Goal: Information Seeking & Learning: Compare options

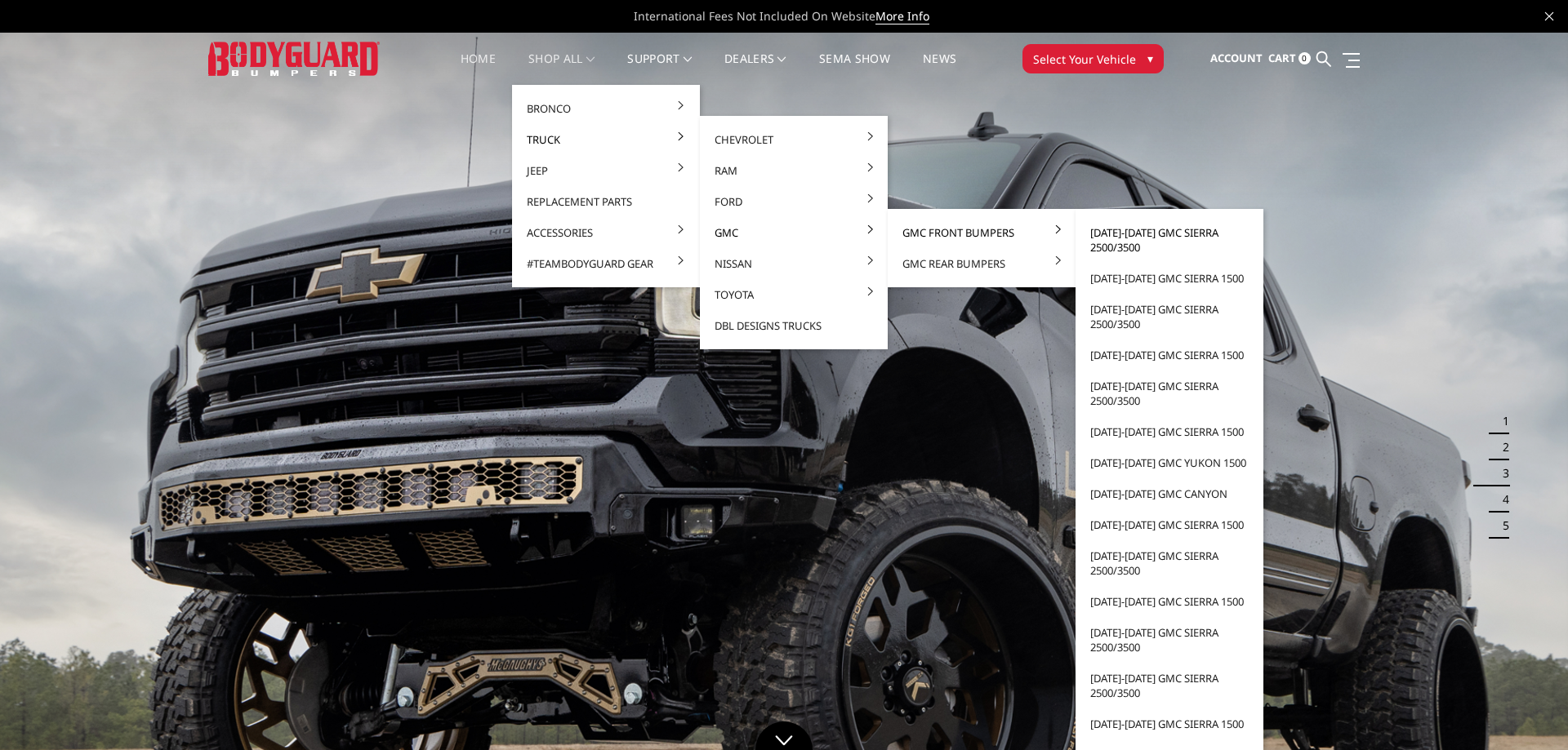
click at [1144, 240] on link "[DATE]-[DATE] GMC Sierra 2500/3500" at bounding box center [1169, 239] width 175 height 46
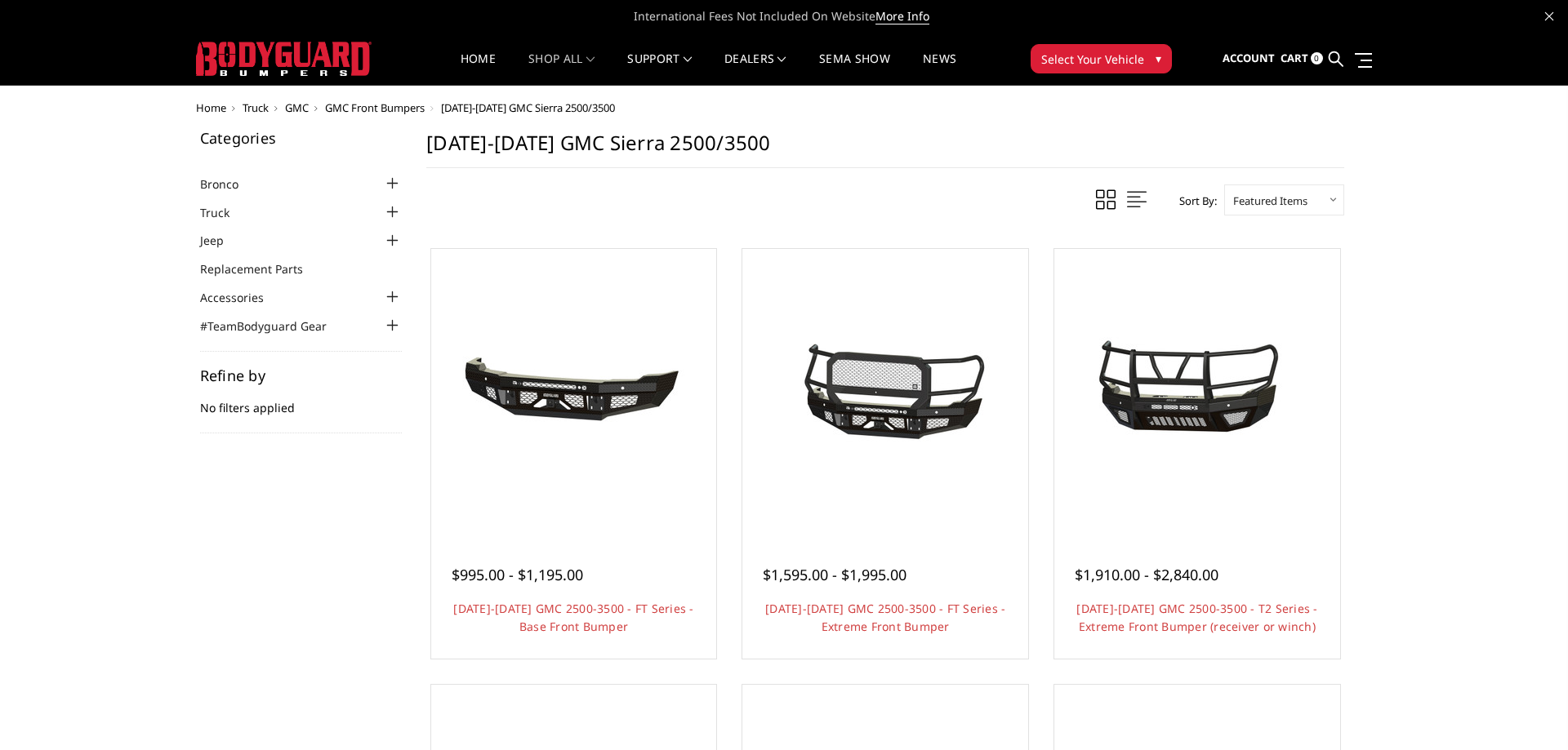
scroll to position [416, 0]
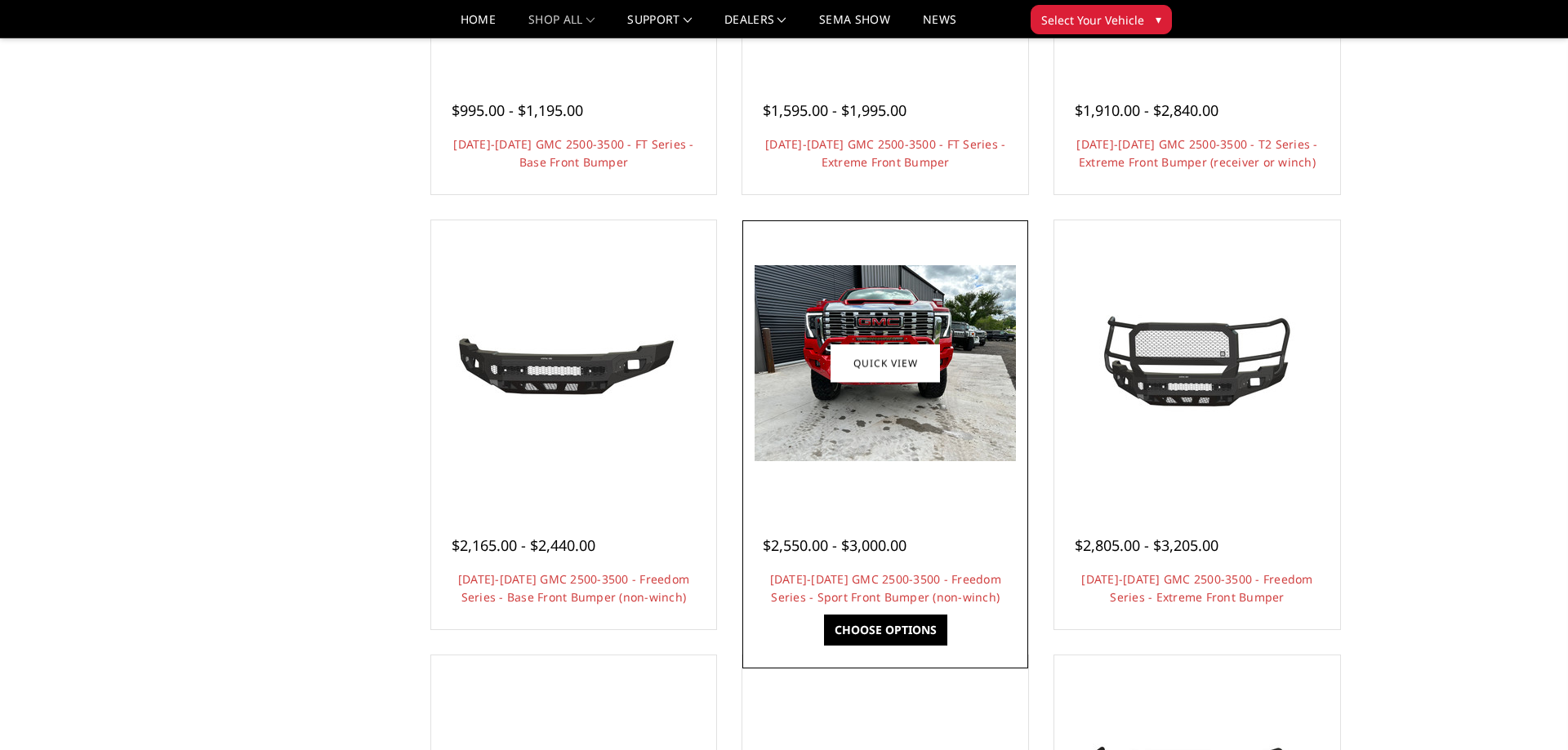
click at [877, 417] on img at bounding box center [885, 364] width 261 height 196
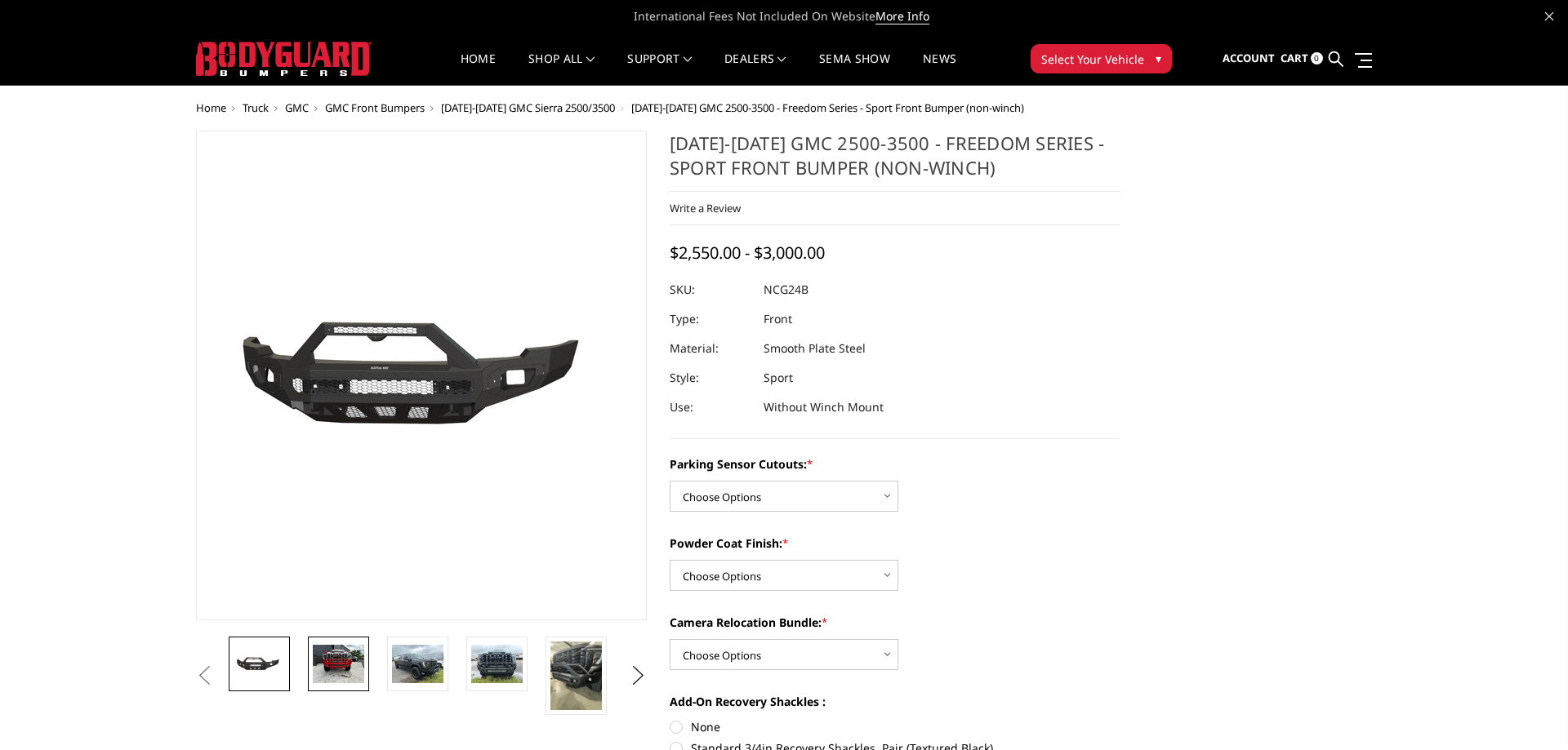
click at [339, 660] on img at bounding box center [338, 664] width 51 height 39
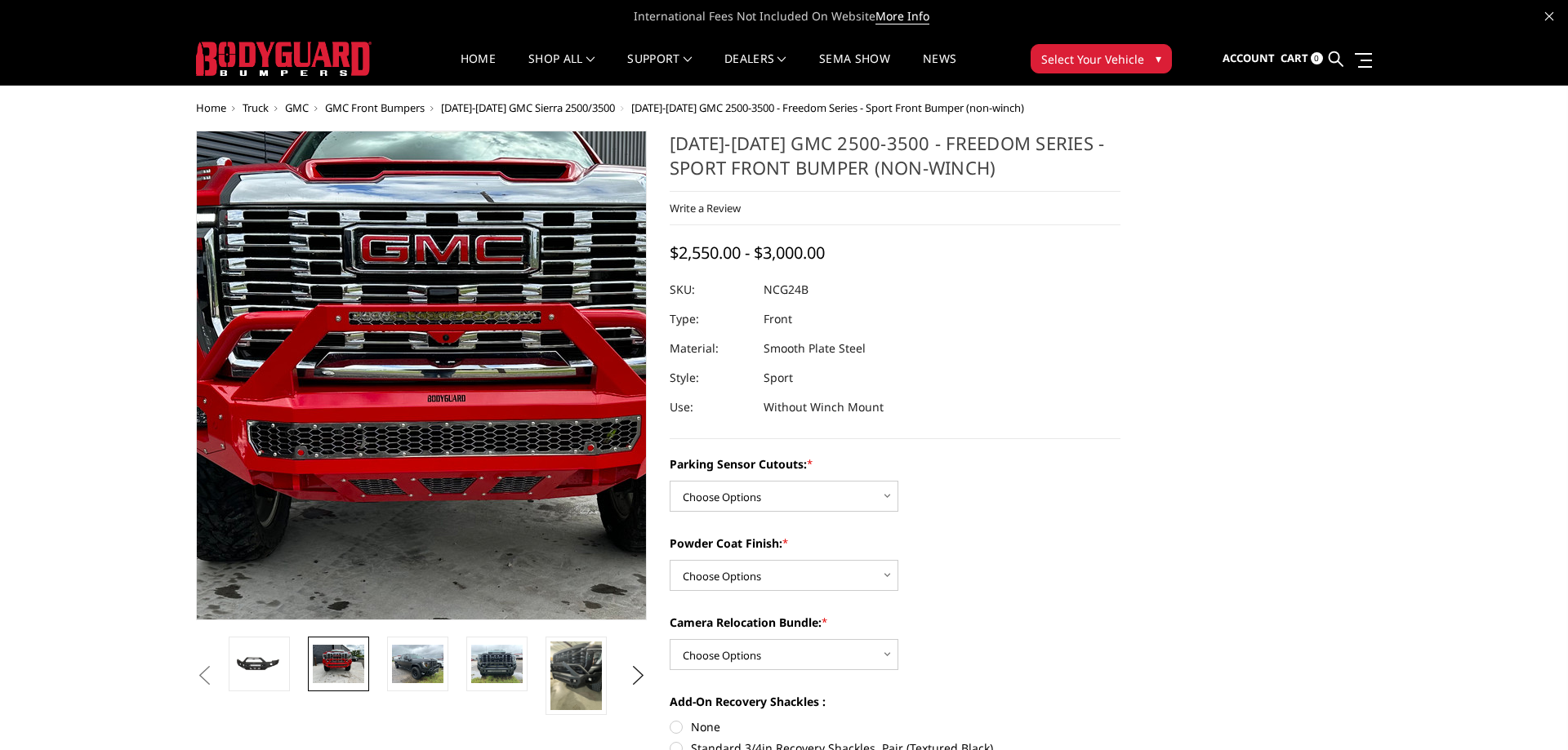
click at [387, 312] on img at bounding box center [467, 414] width 1046 height 783
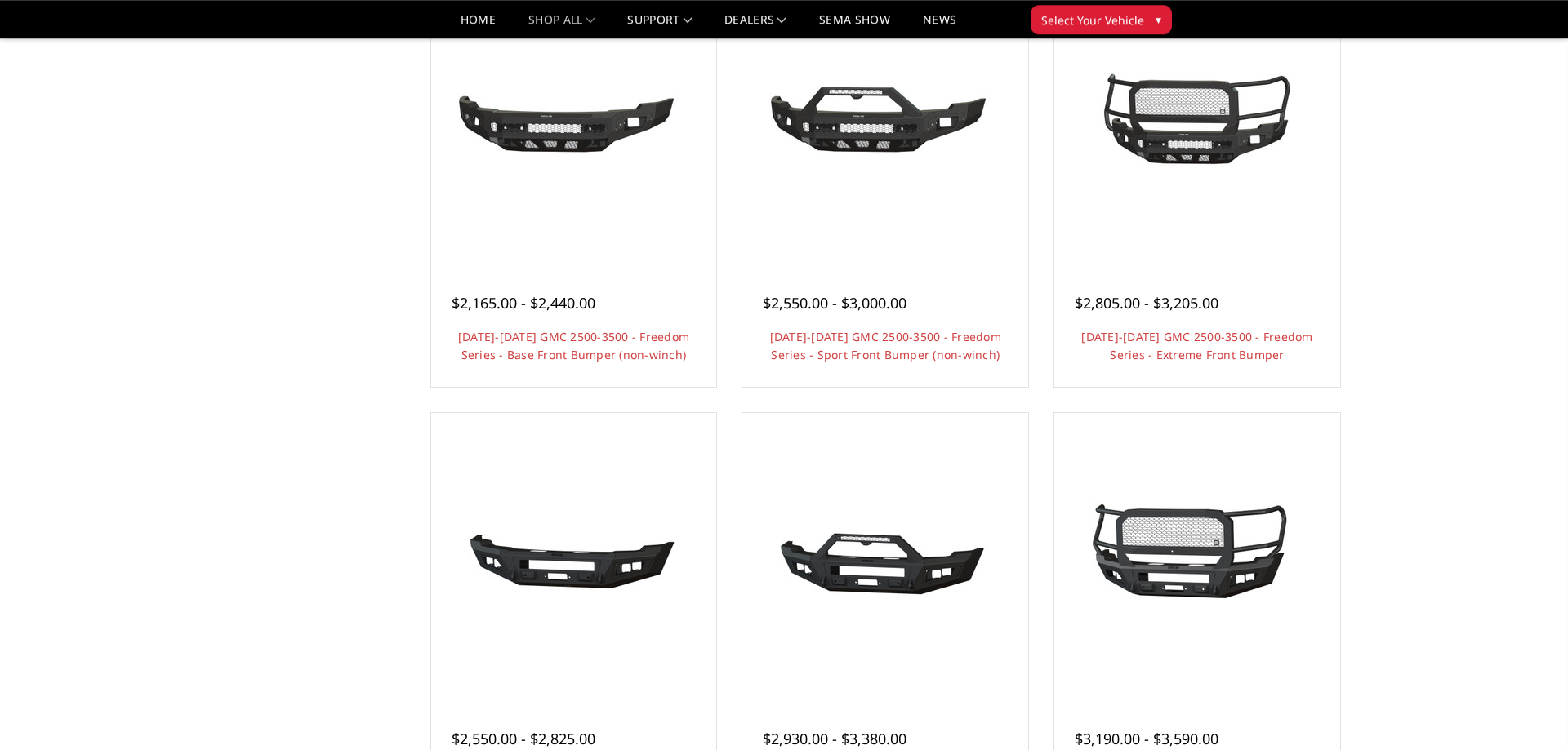
scroll to position [666, 0]
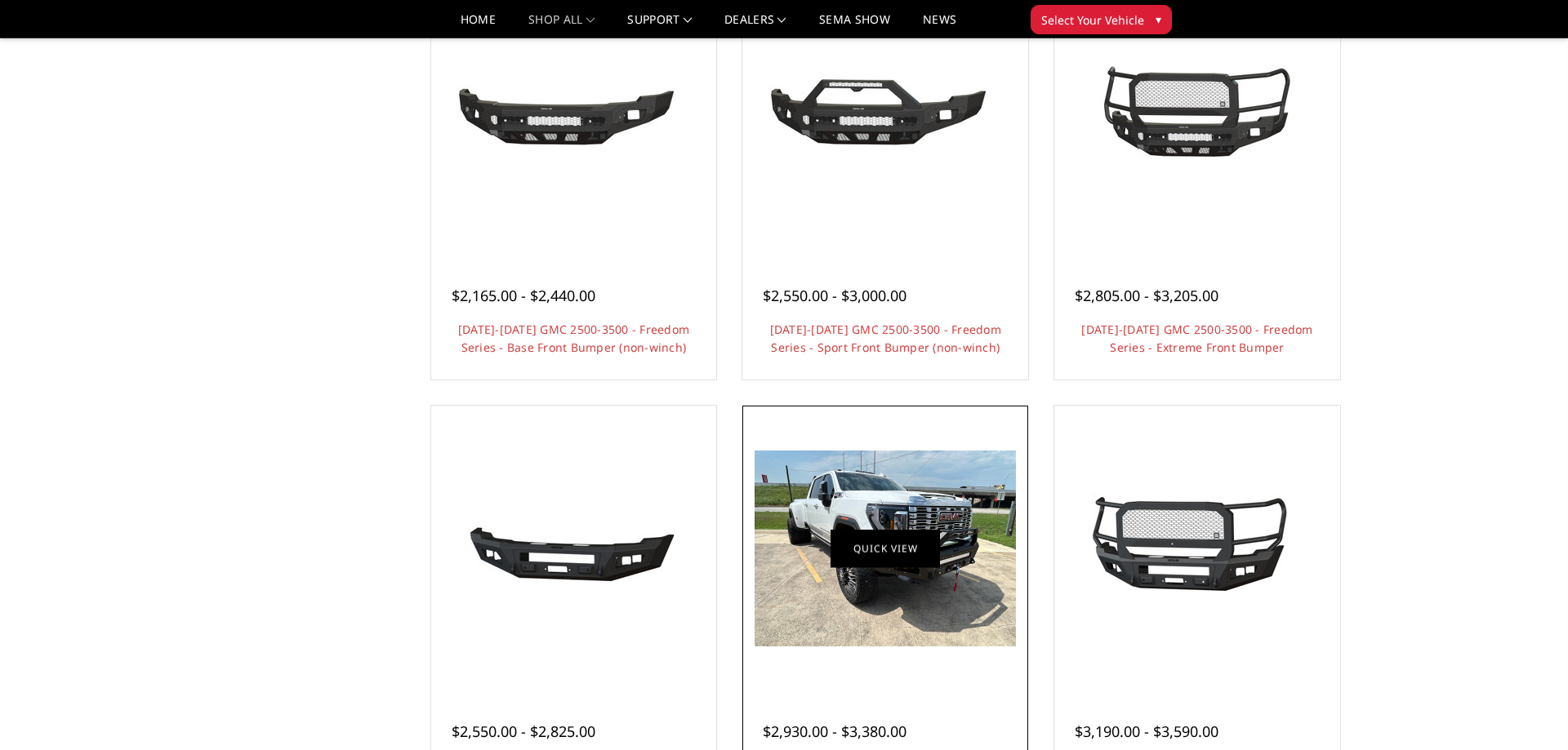
click at [871, 555] on link "Quick view" at bounding box center [884, 548] width 109 height 39
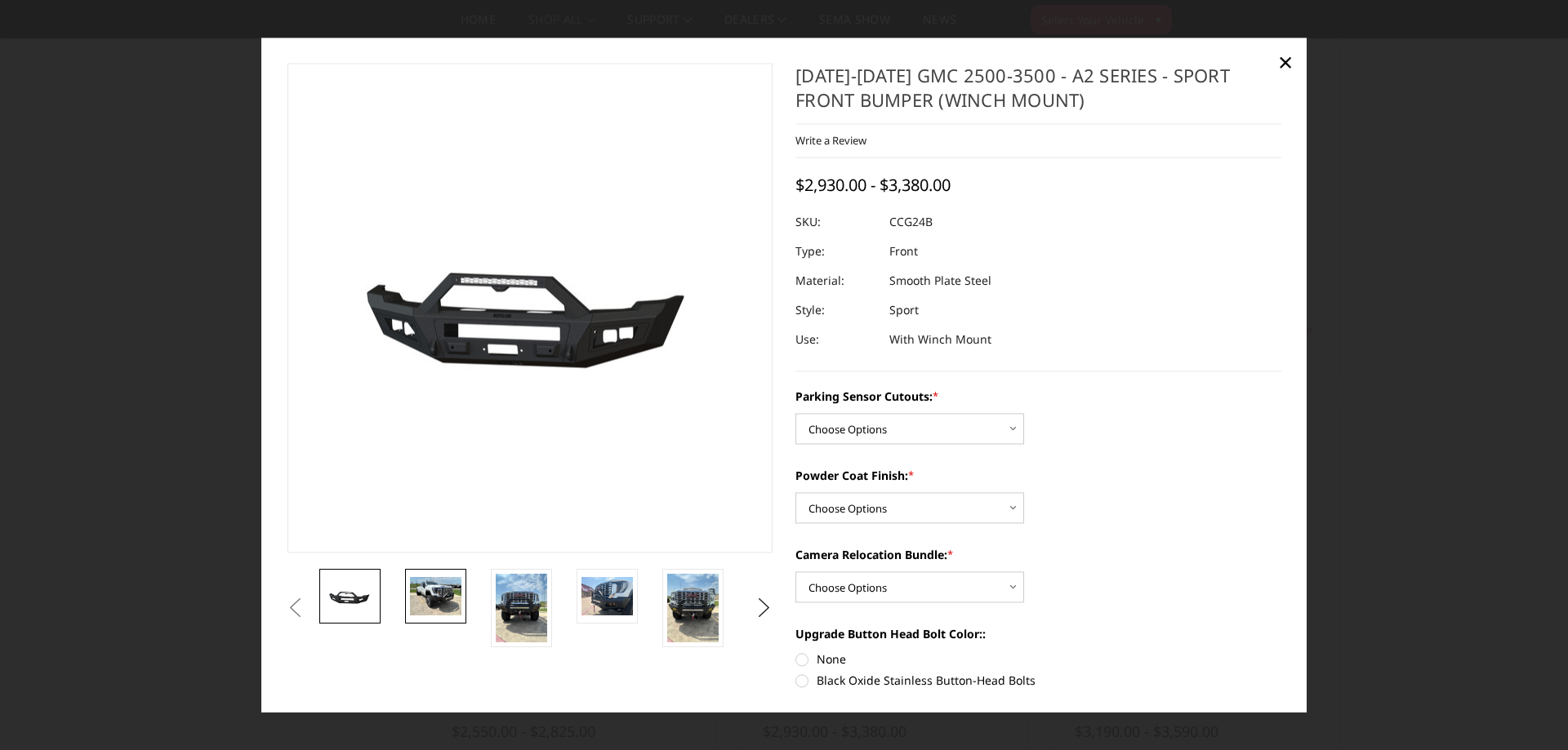
click at [440, 592] on img at bounding box center [435, 596] width 51 height 39
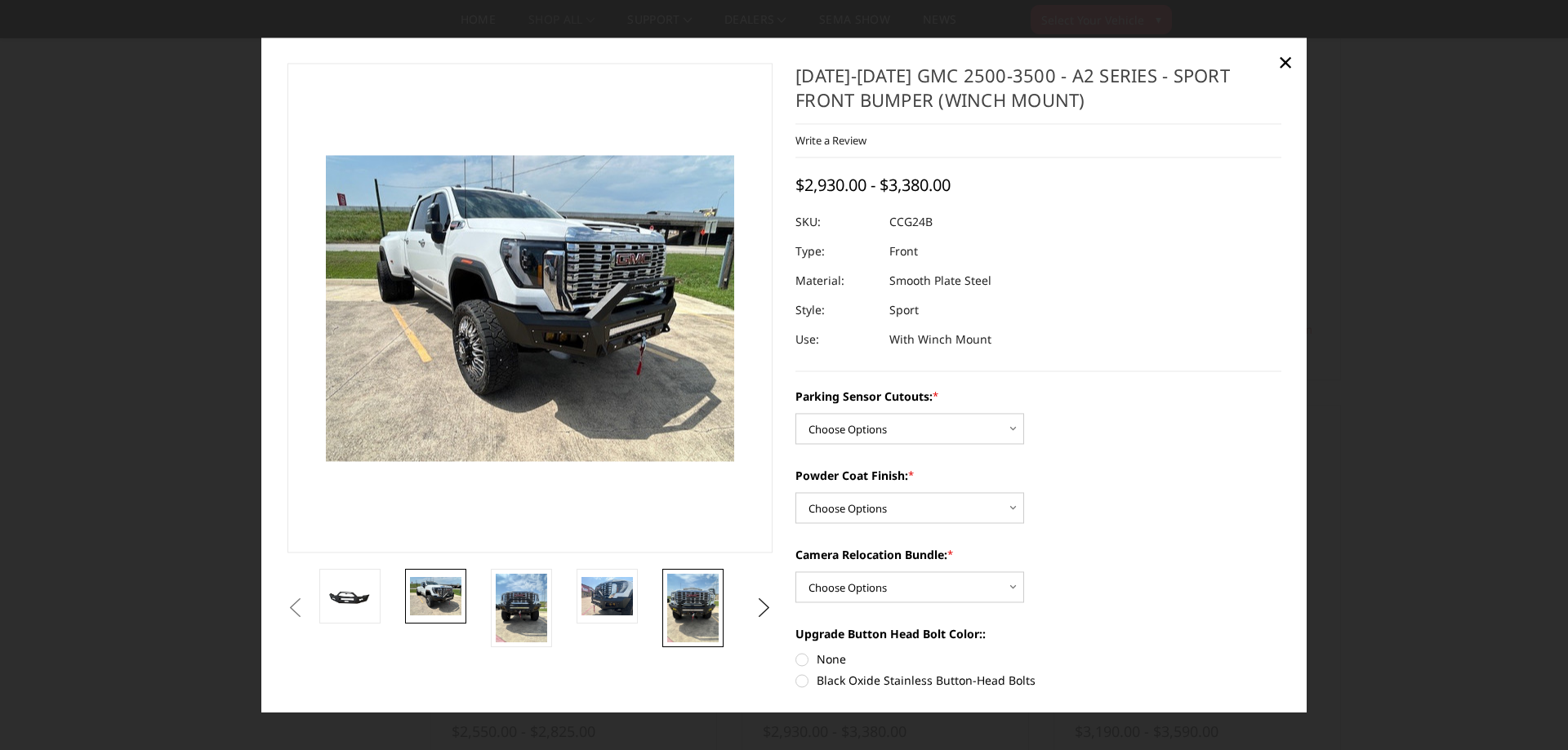
click at [702, 611] on img at bounding box center [693, 608] width 51 height 68
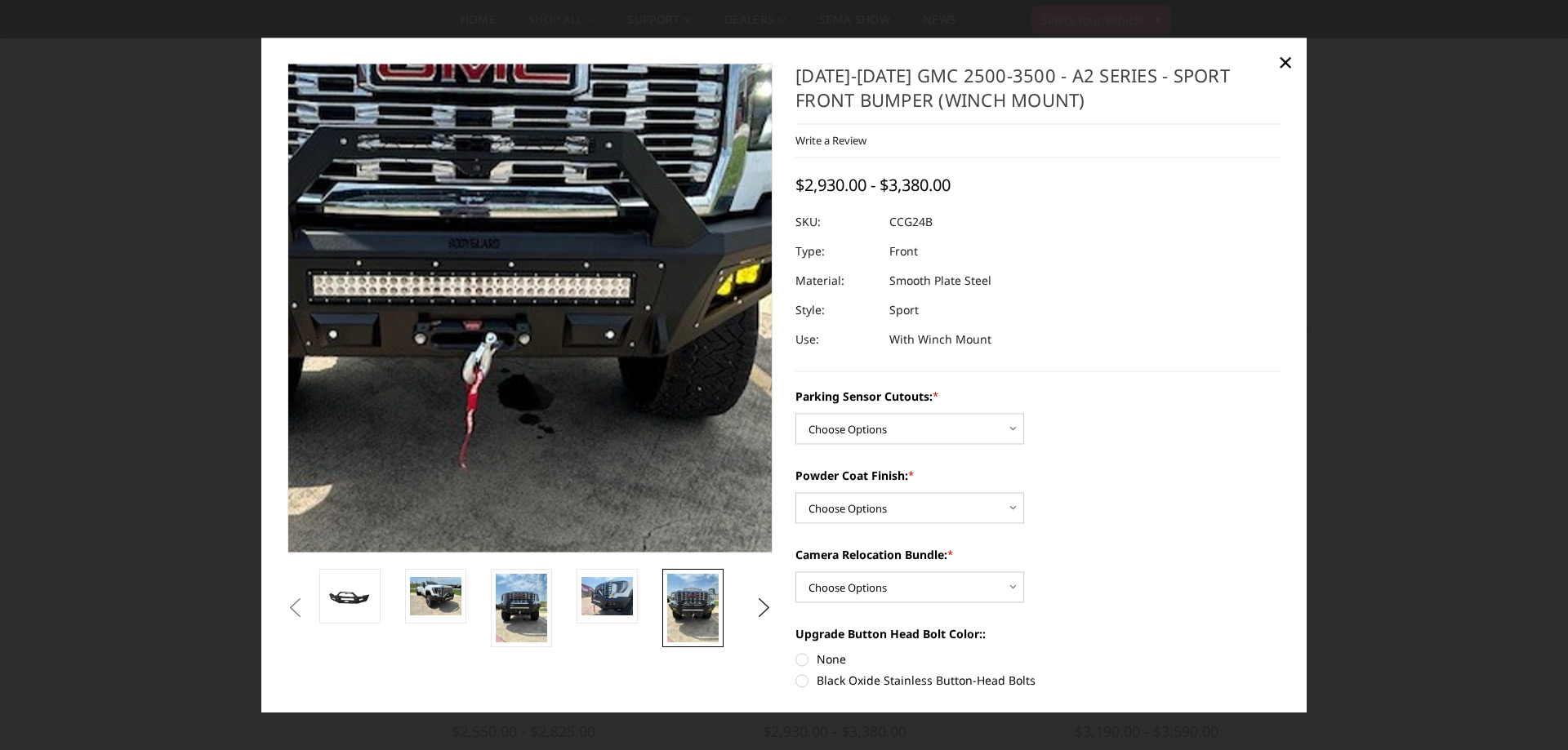
click at [622, 352] on img at bounding box center [474, 255] width 784 height 1045
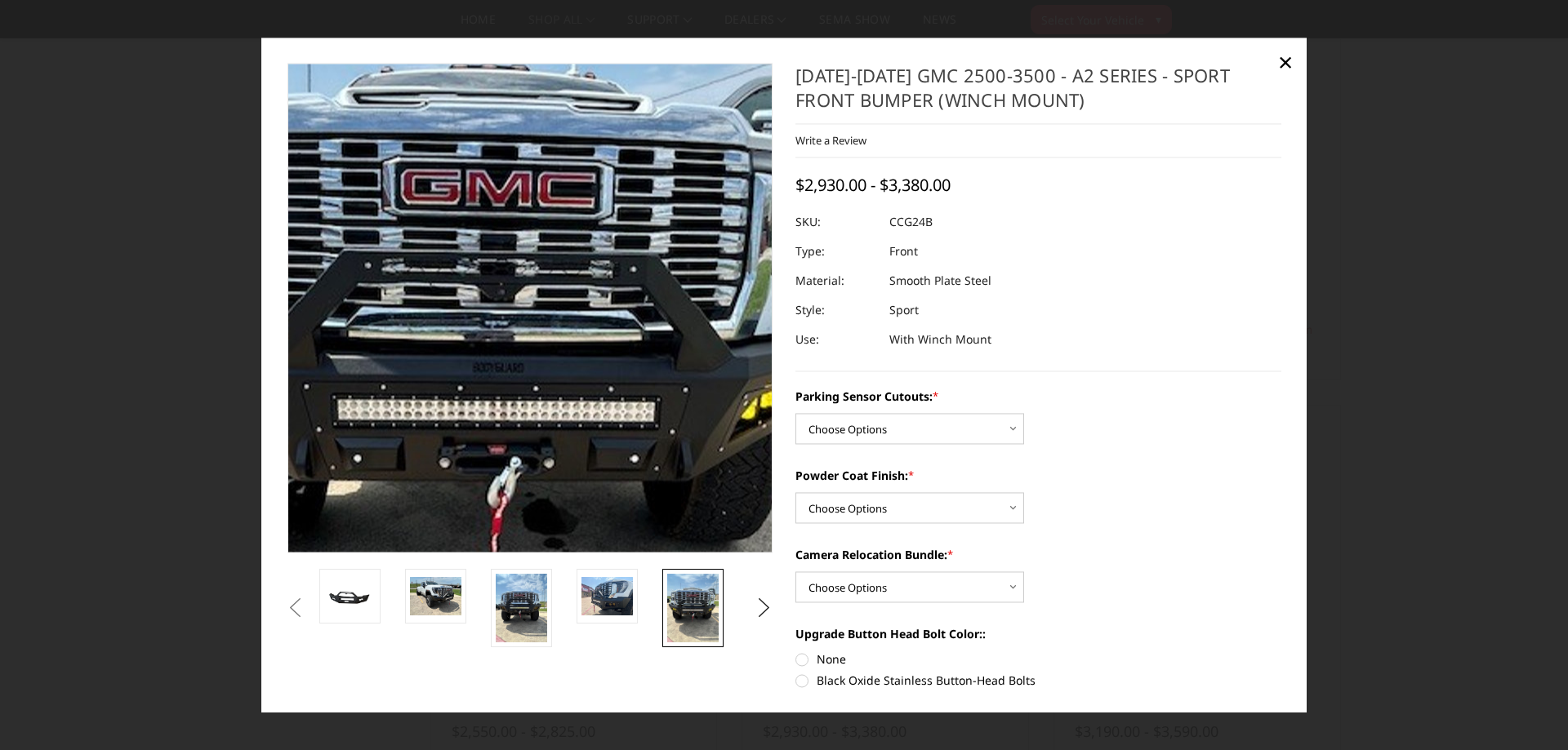
click at [578, 236] on img at bounding box center [498, 378] width 784 height 1045
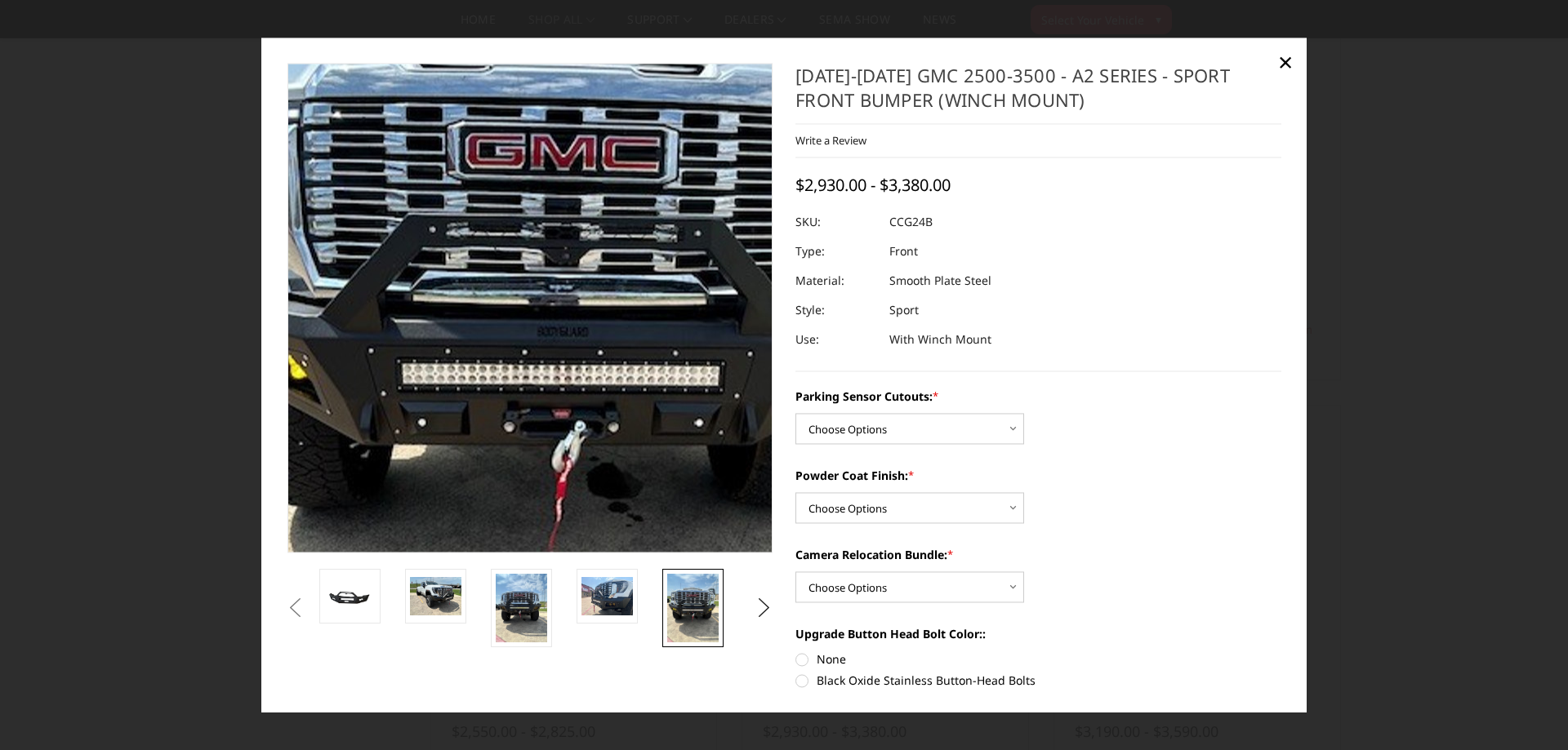
click at [477, 277] on img at bounding box center [562, 343] width 784 height 1045
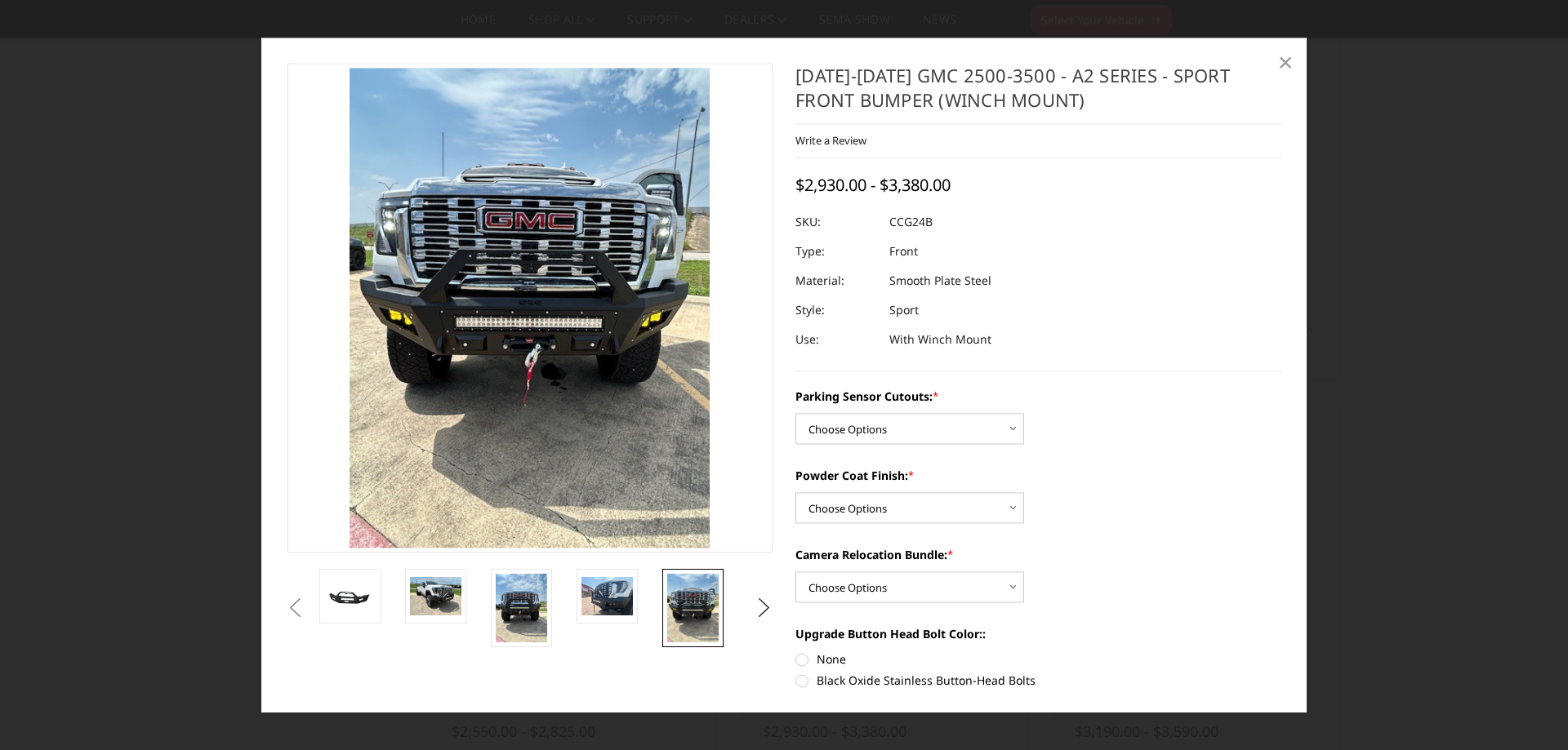
click at [1291, 60] on span "×" at bounding box center [1285, 62] width 14 height 35
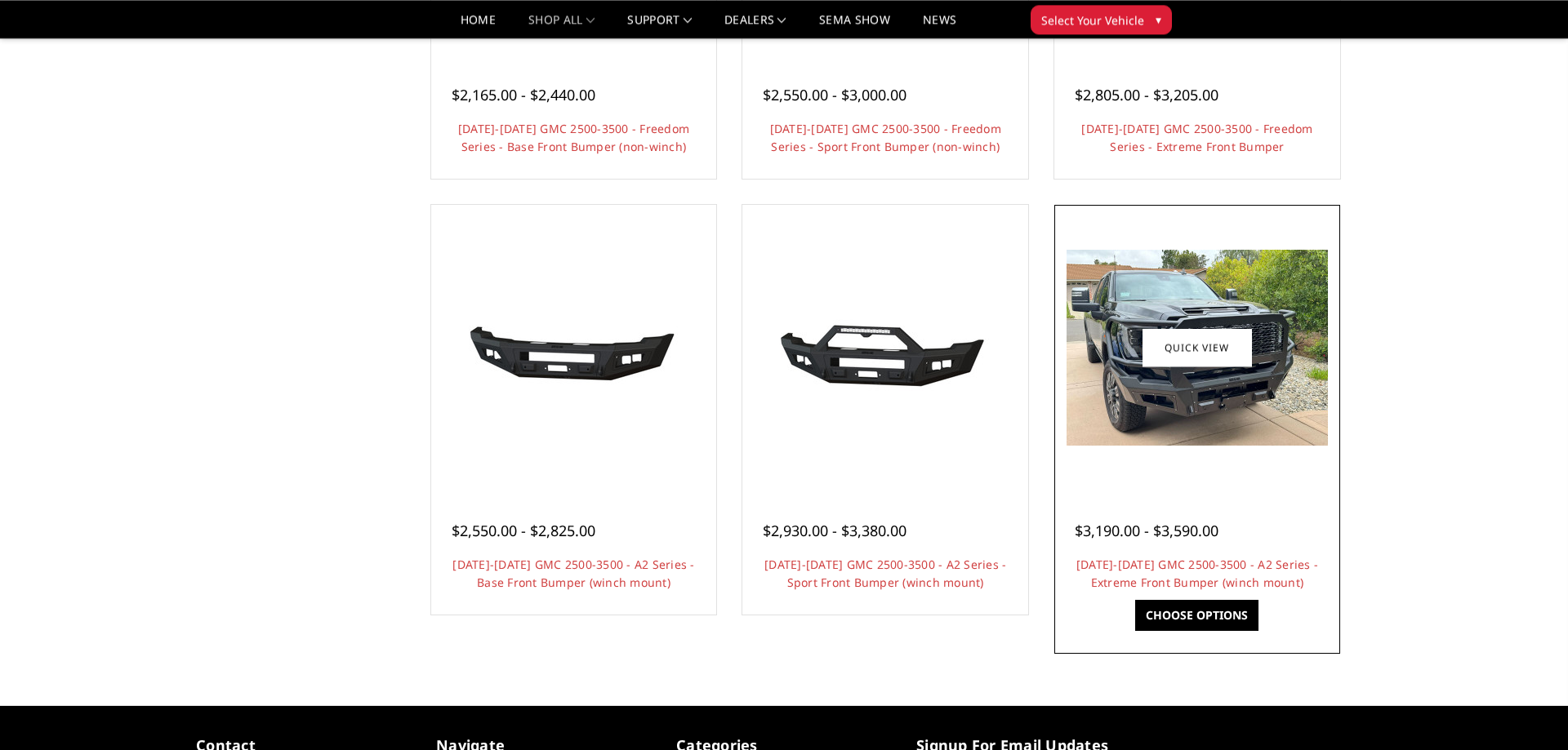
scroll to position [916, 0]
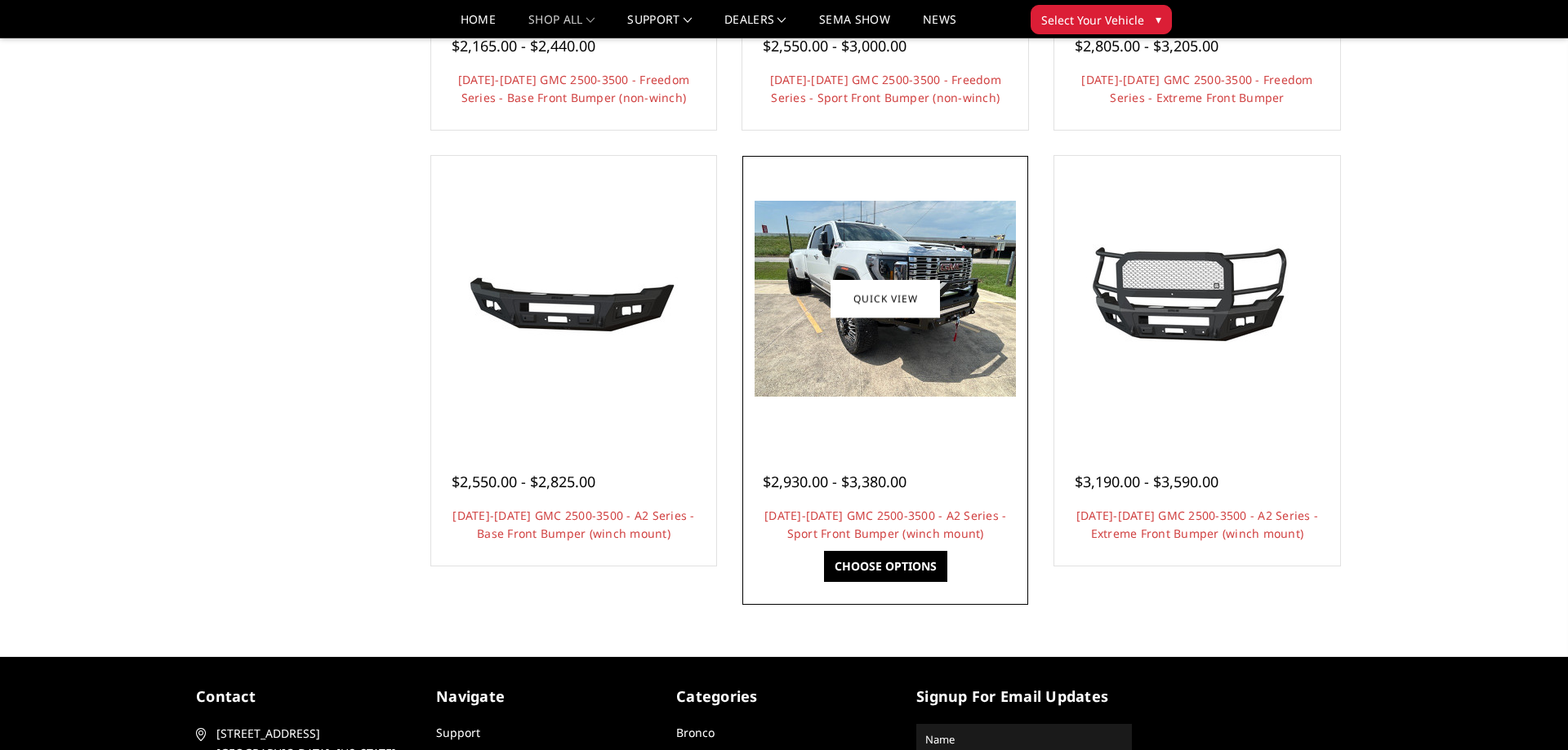
click at [854, 485] on span "$2,930.00 - $3,380.00" at bounding box center [835, 482] width 144 height 20
click at [860, 529] on link "[DATE]-[DATE] GMC 2500-3500 - A2 Series - Sport Front Bumper (winch mount)" at bounding box center [885, 524] width 241 height 33
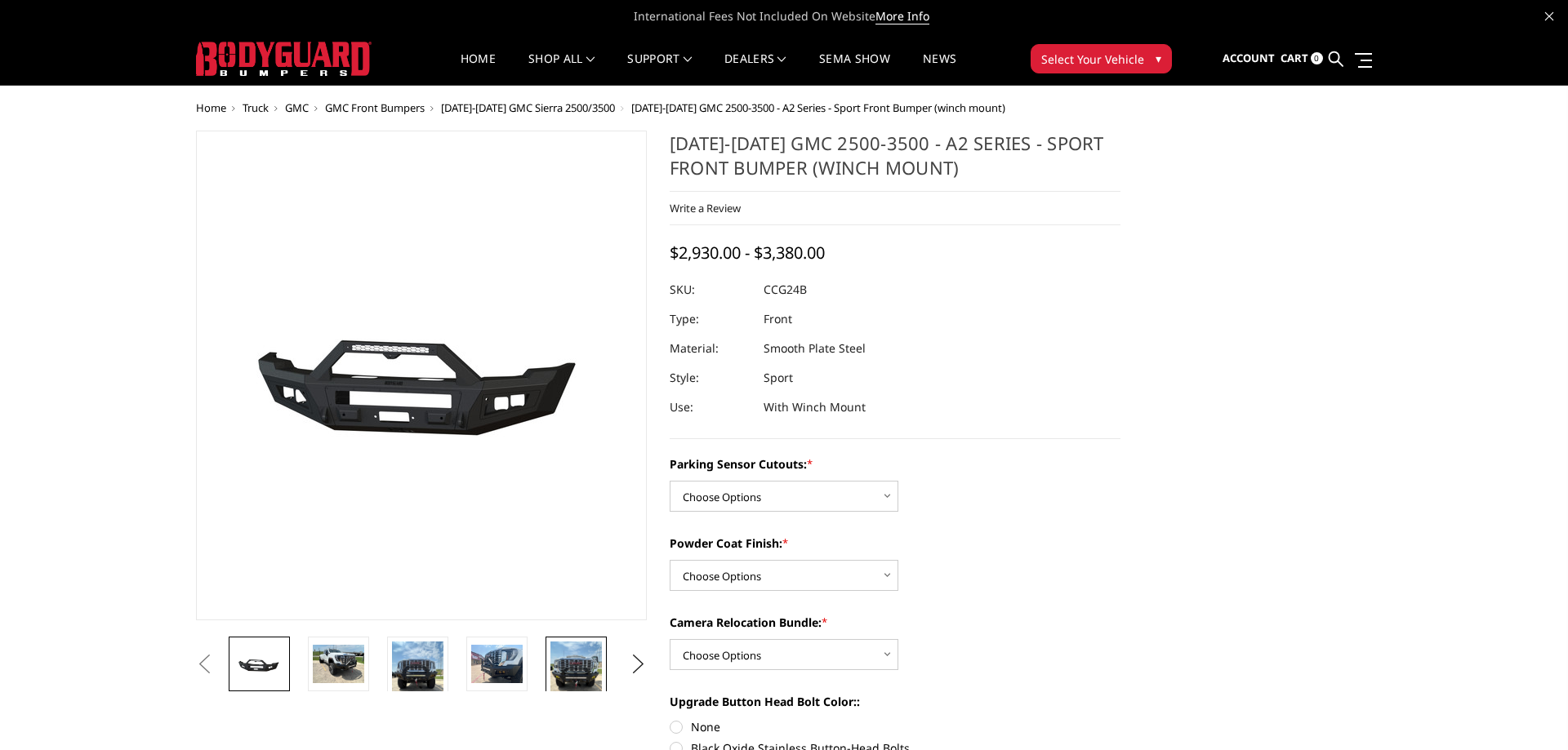
click at [566, 662] on img at bounding box center [576, 676] width 51 height 68
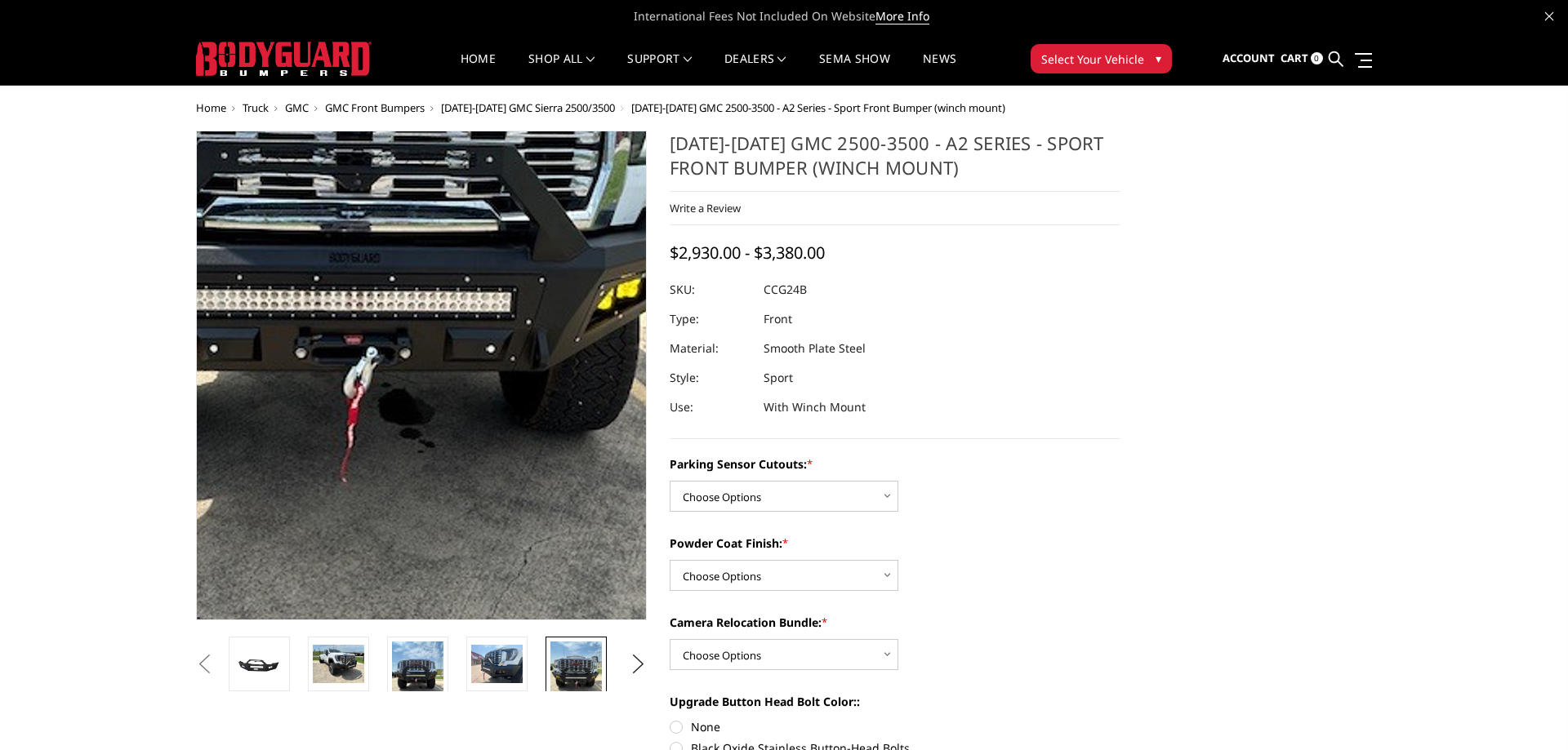
click at [512, 470] on img at bounding box center [354, 269] width 784 height 1045
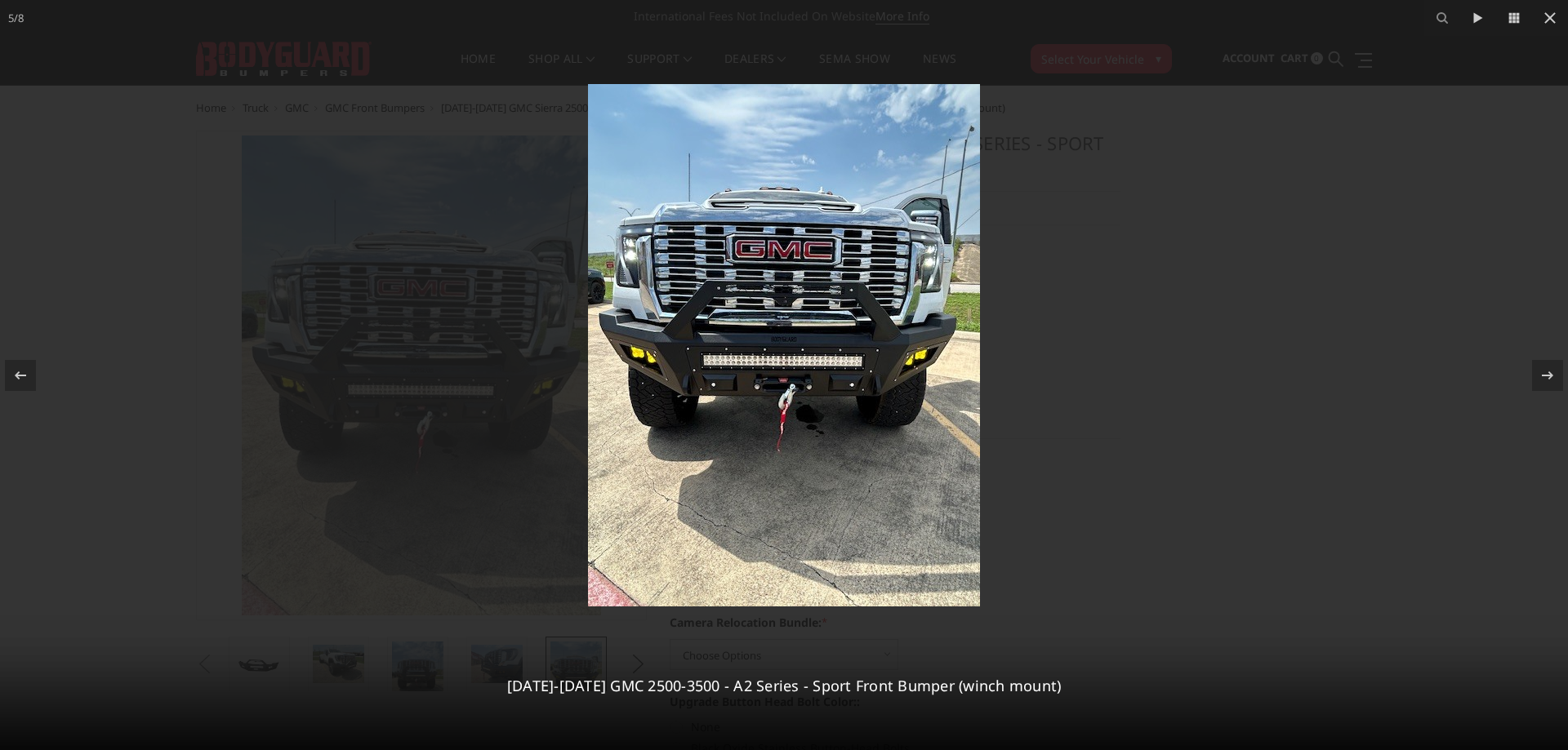
click at [880, 389] on img at bounding box center [784, 345] width 392 height 522
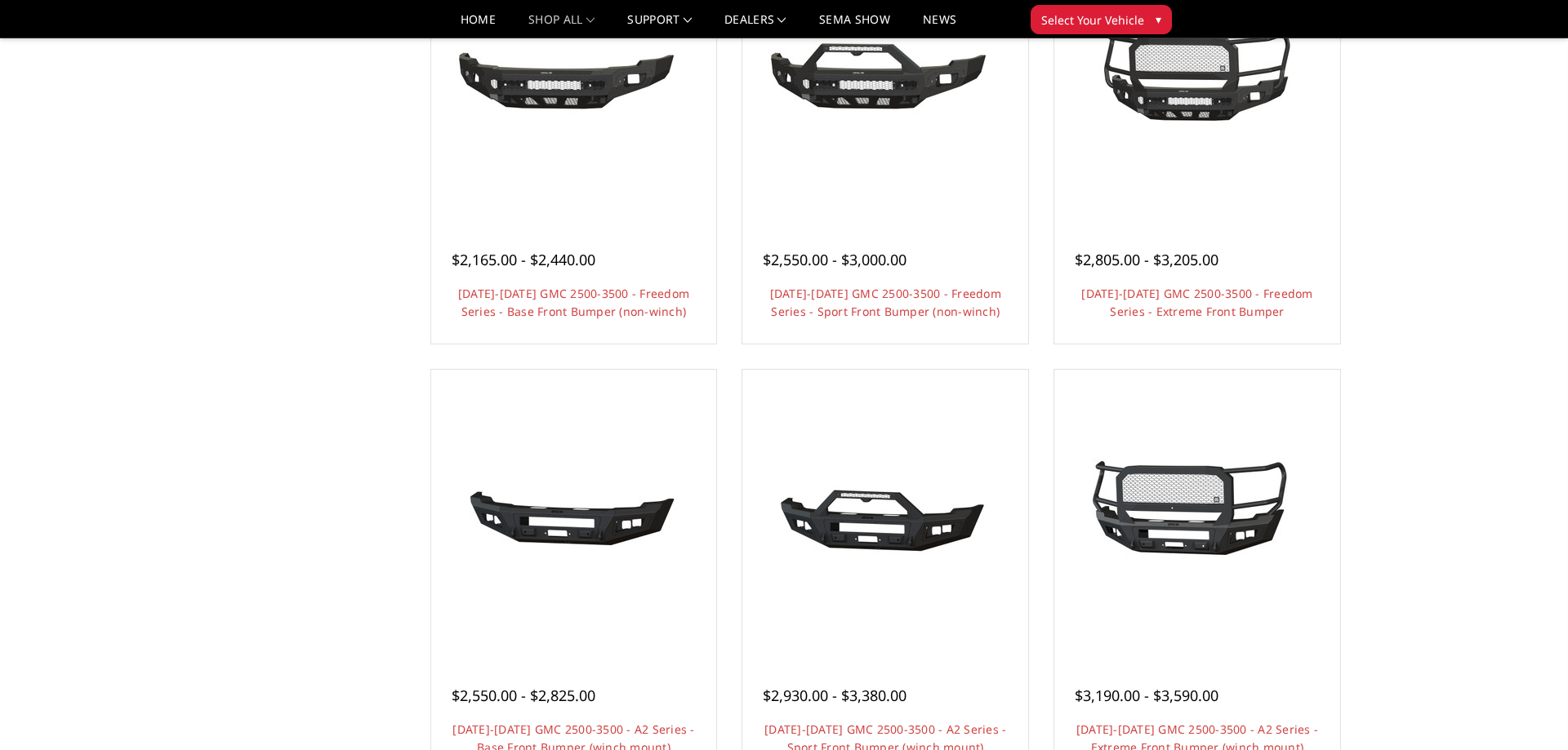
scroll to position [452, 0]
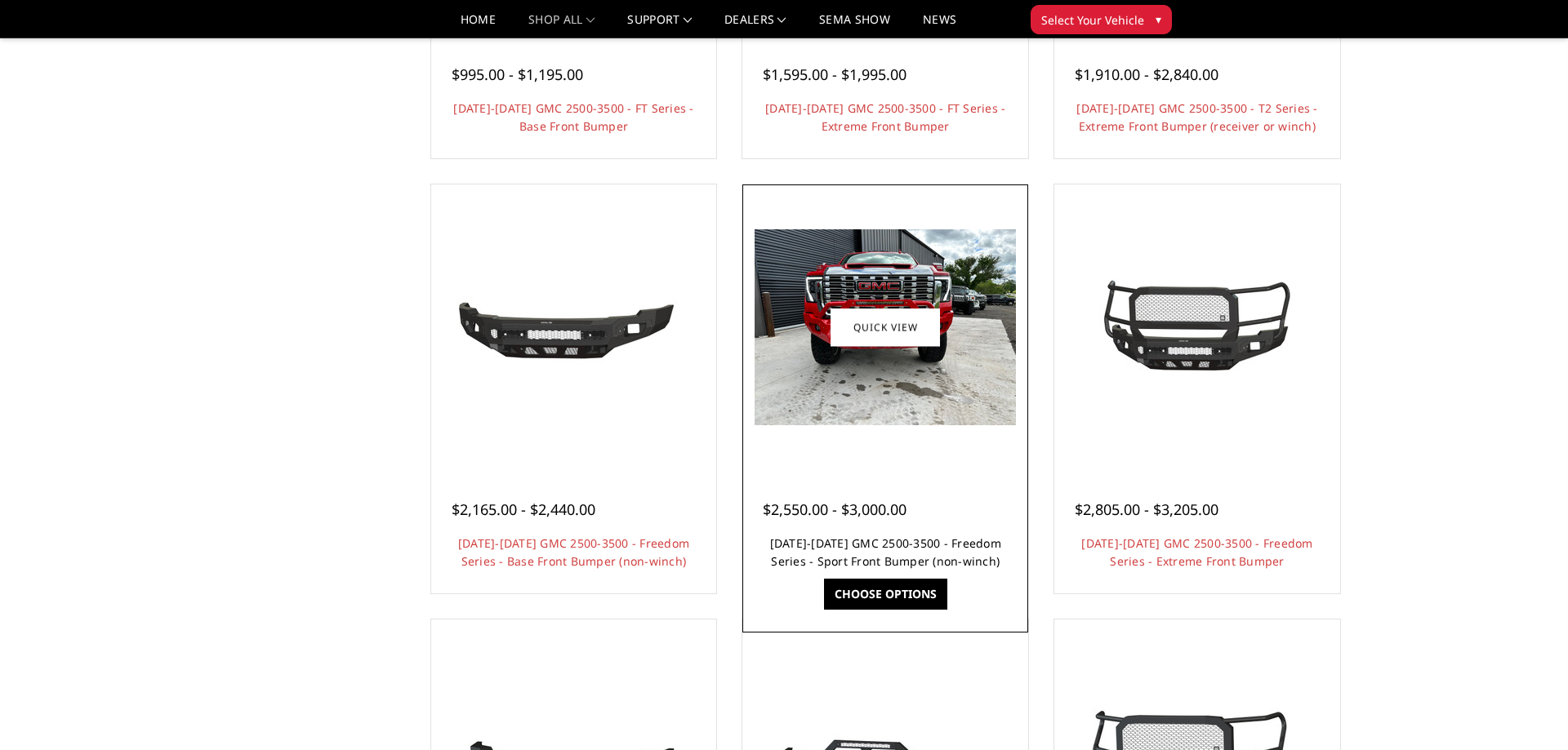
click at [847, 549] on link "[DATE]-[DATE] GMC 2500-3500 - Freedom Series - Sport Front Bumper (non-winch)" at bounding box center [885, 552] width 231 height 33
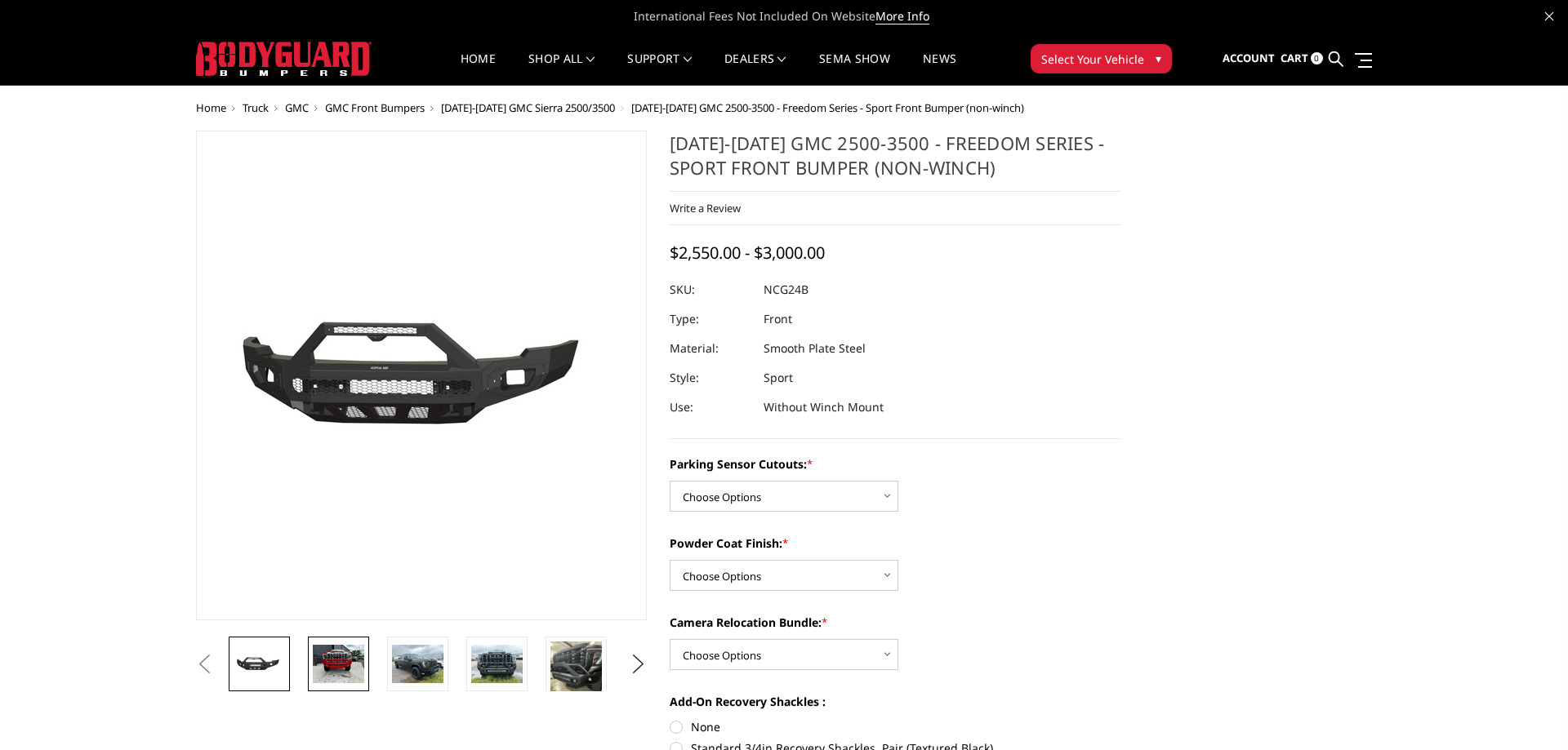
click at [338, 683] on img at bounding box center [338, 664] width 51 height 39
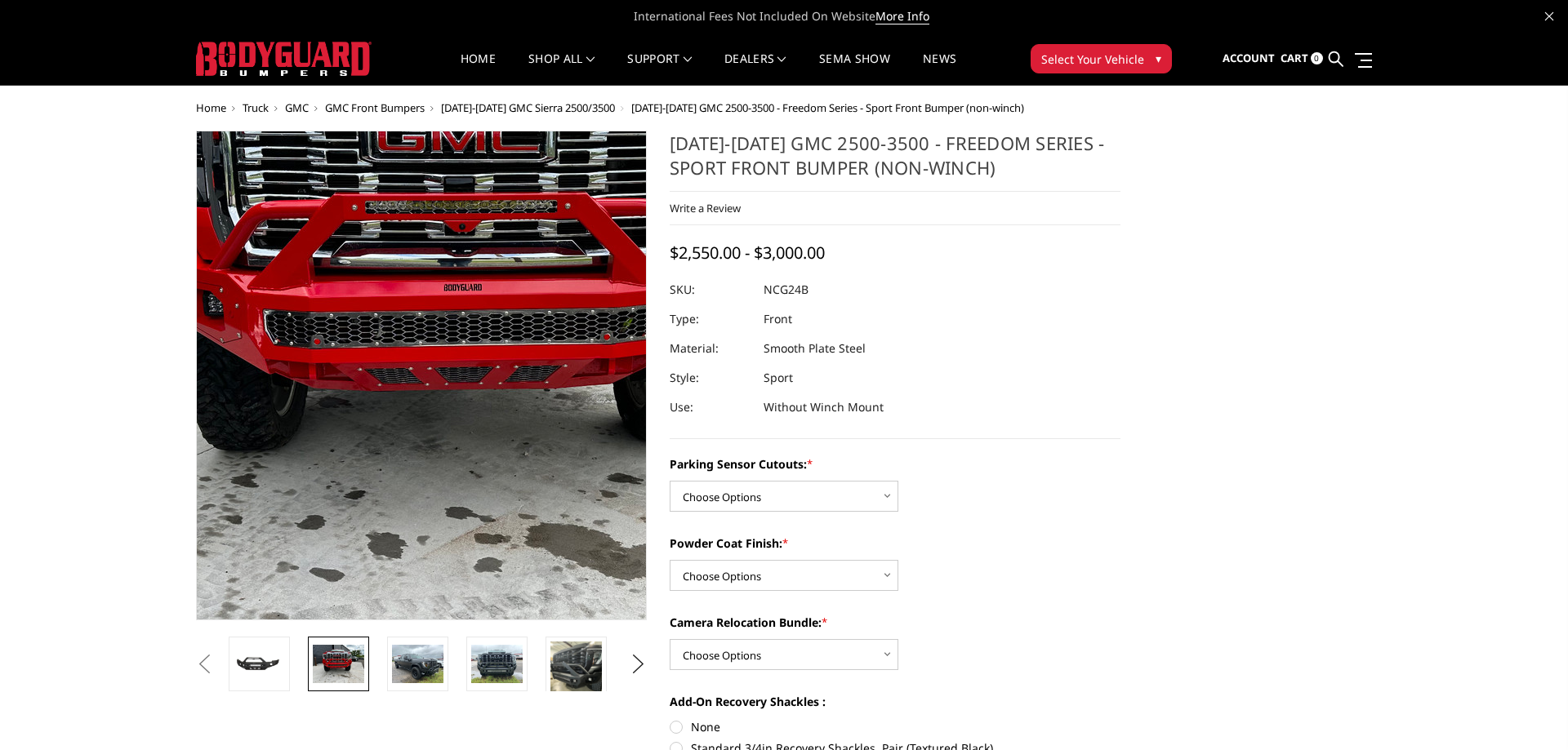
click at [375, 497] on img at bounding box center [483, 303] width 1046 height 783
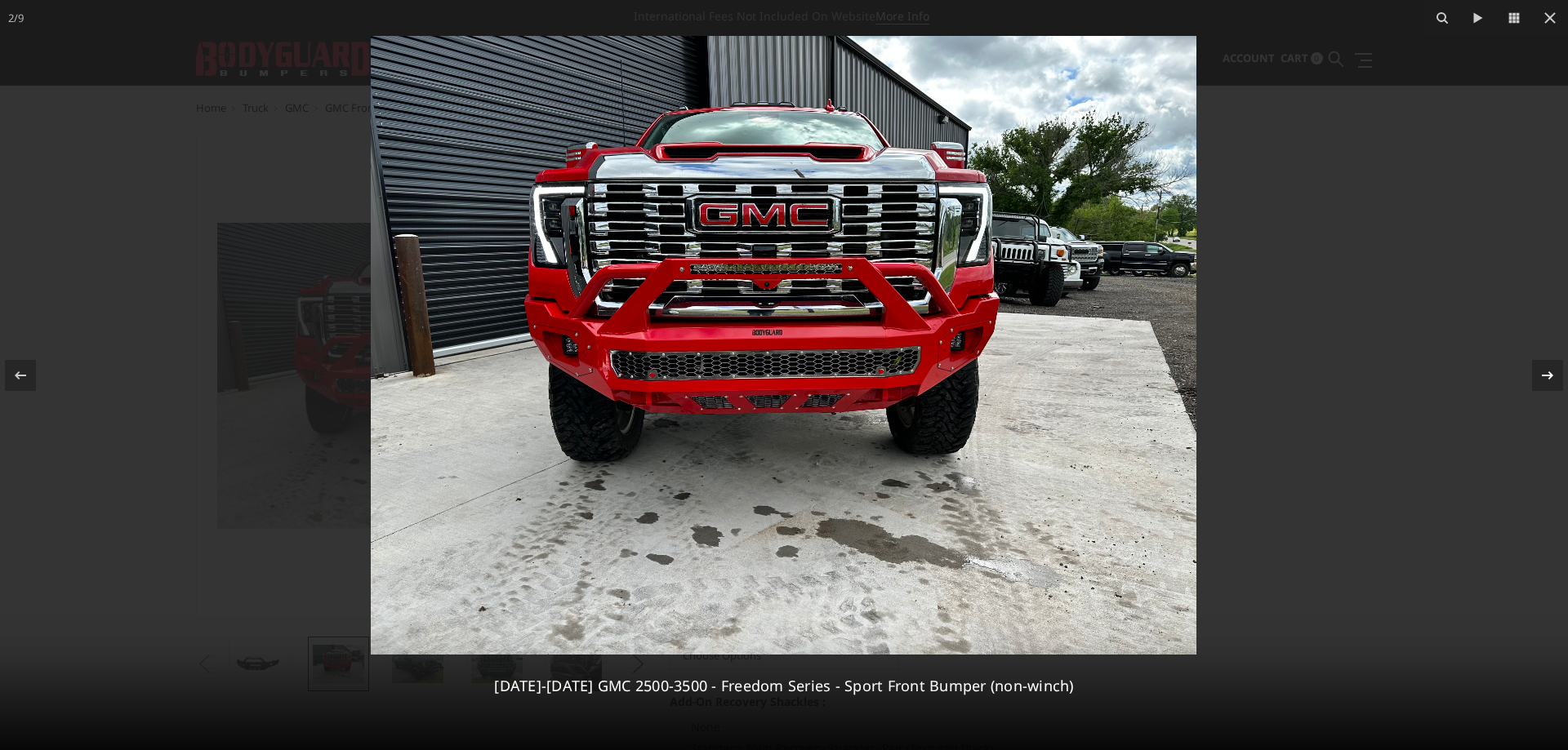
click at [1547, 368] on icon at bounding box center [1547, 375] width 20 height 20
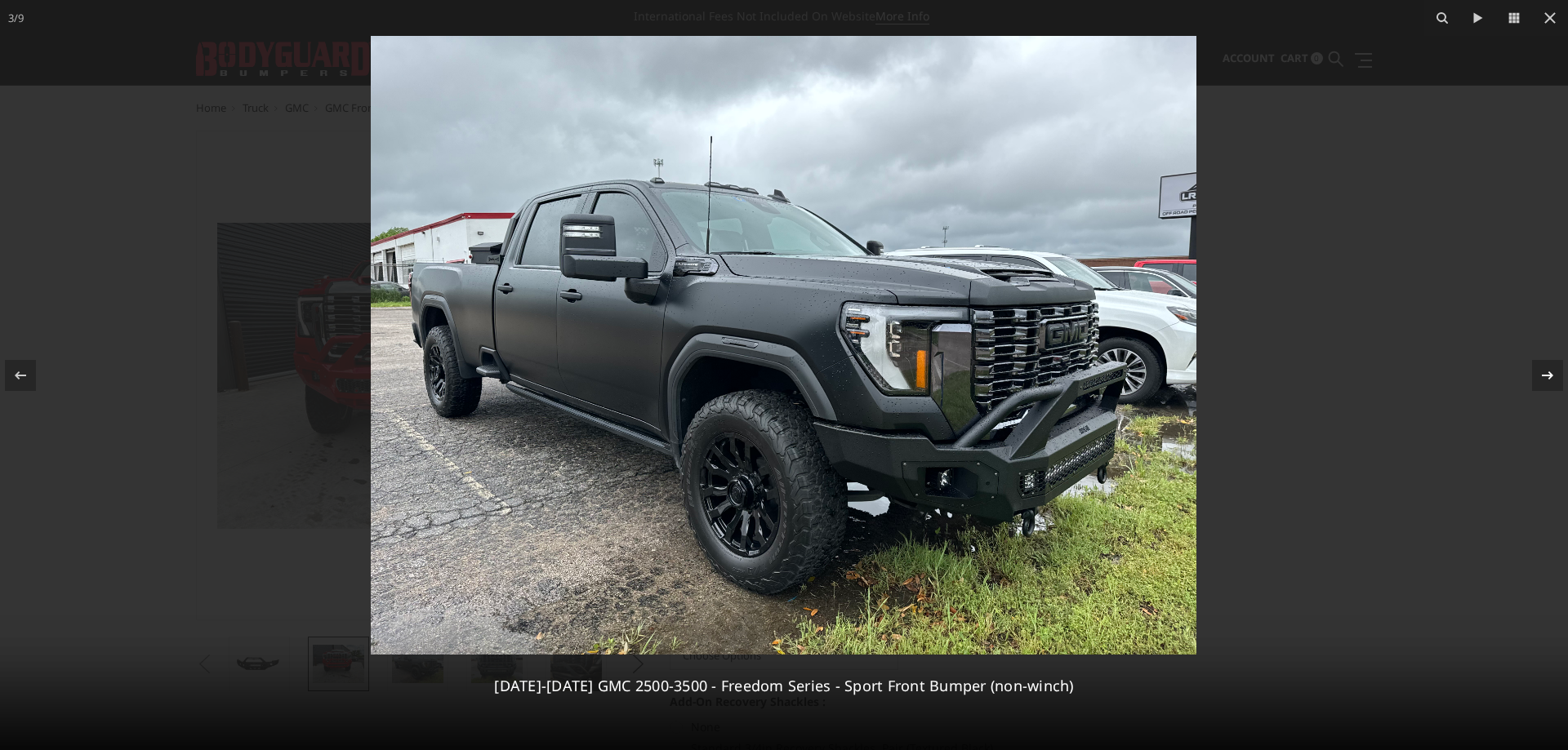
click at [1547, 368] on div "3 / [PHONE_NUMBER][DATE][DATE] GMC 2500-3500 - Freedom Series - Sport Front Bum…" at bounding box center [784, 375] width 1568 height 750
click at [1544, 377] on icon at bounding box center [1547, 375] width 20 height 20
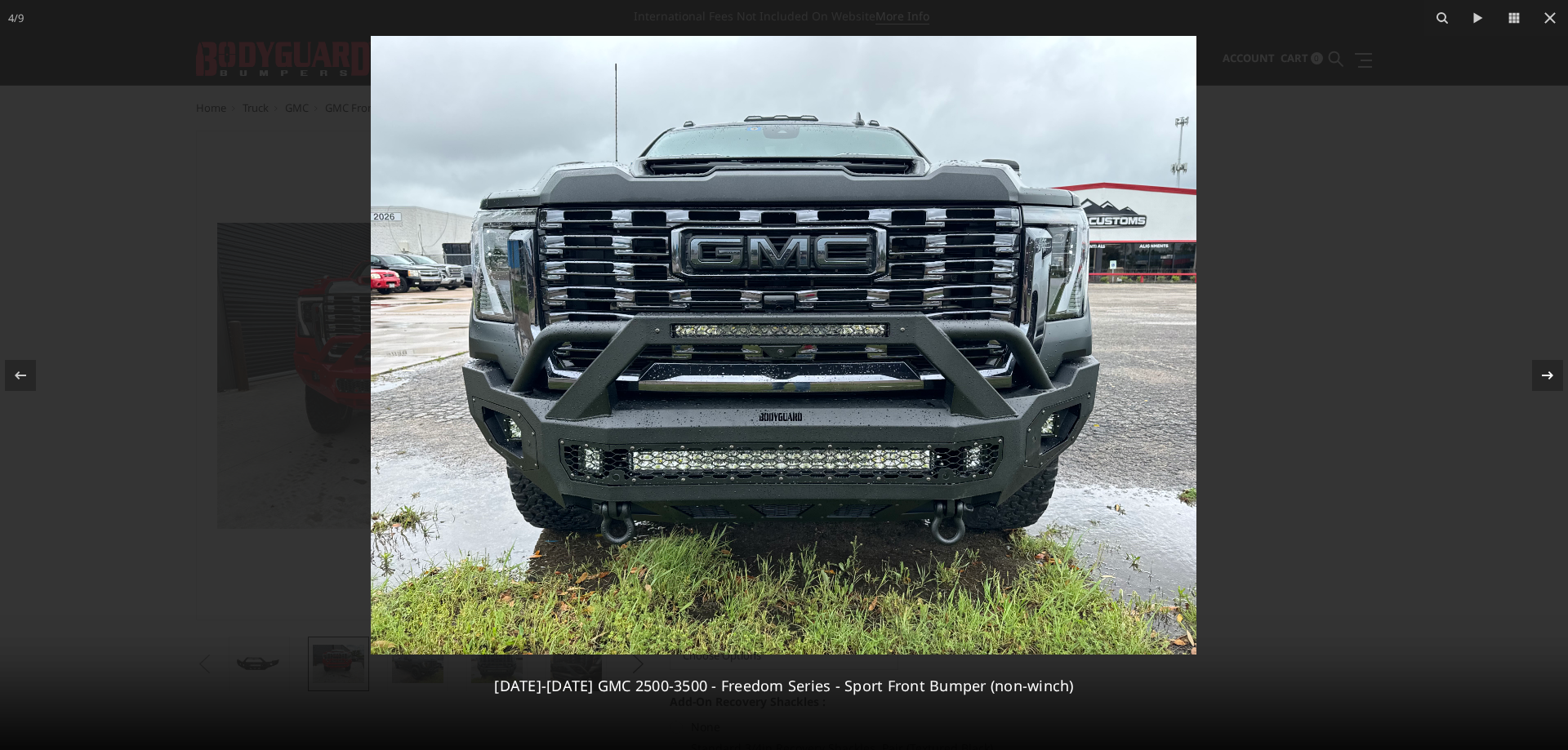
click at [1543, 382] on icon at bounding box center [1547, 375] width 20 height 20
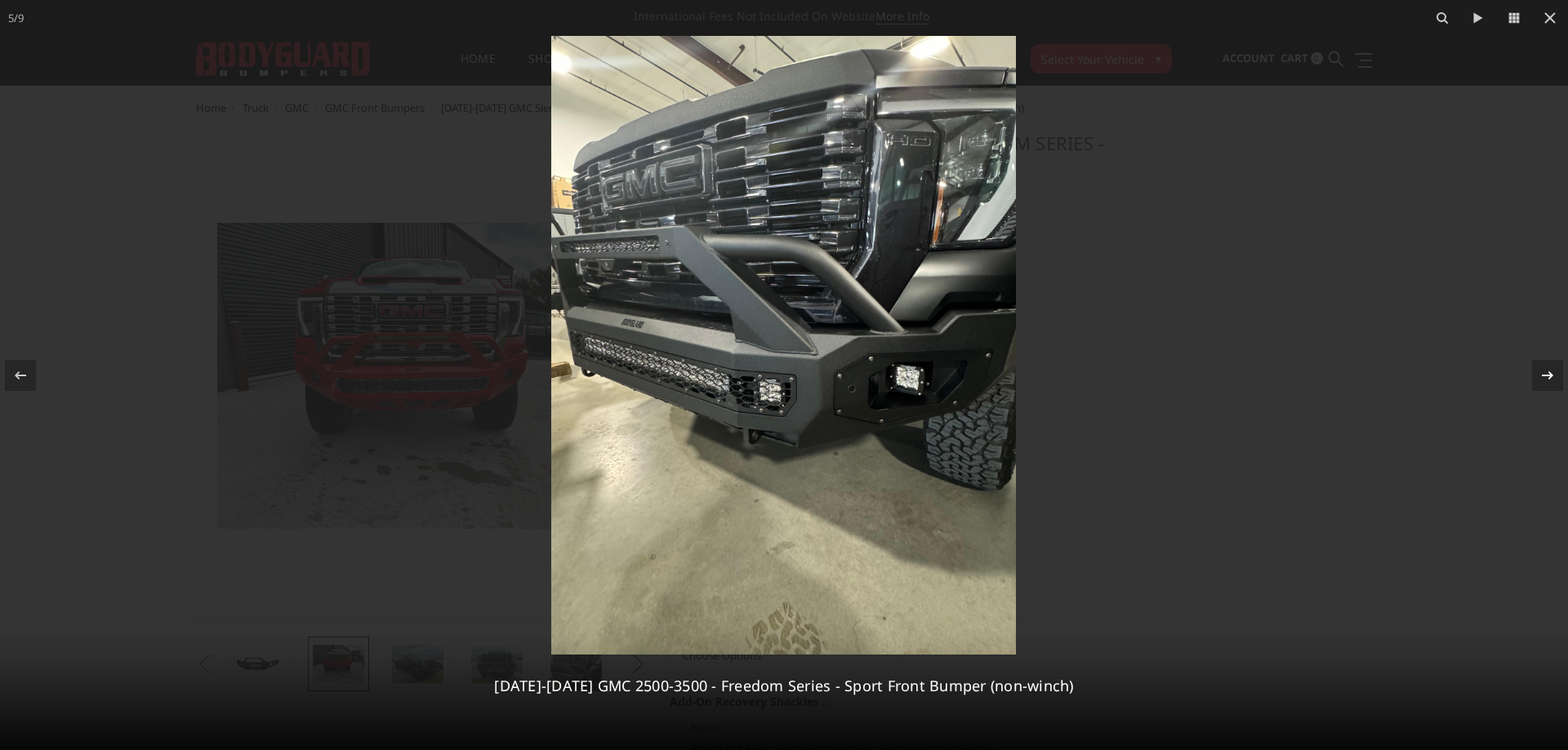
click at [1543, 382] on div "5 / 9 2024-2025 GMC 2500-3500 - Freedom Series - Sport Front Bumper (non-winch)" at bounding box center [784, 375] width 1568 height 750
click at [1543, 382] on icon at bounding box center [1547, 375] width 20 height 20
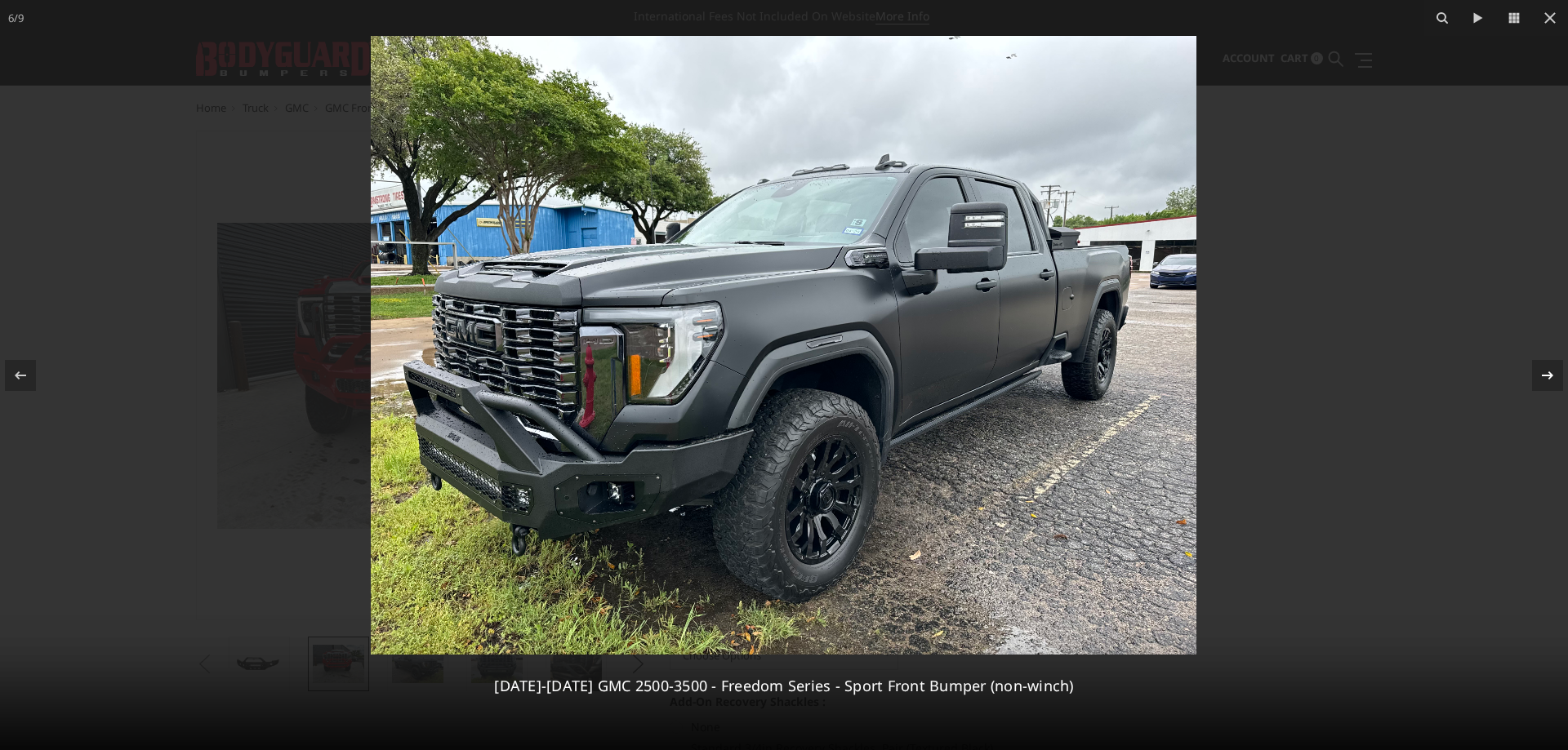
click at [1543, 382] on icon at bounding box center [1547, 375] width 20 height 20
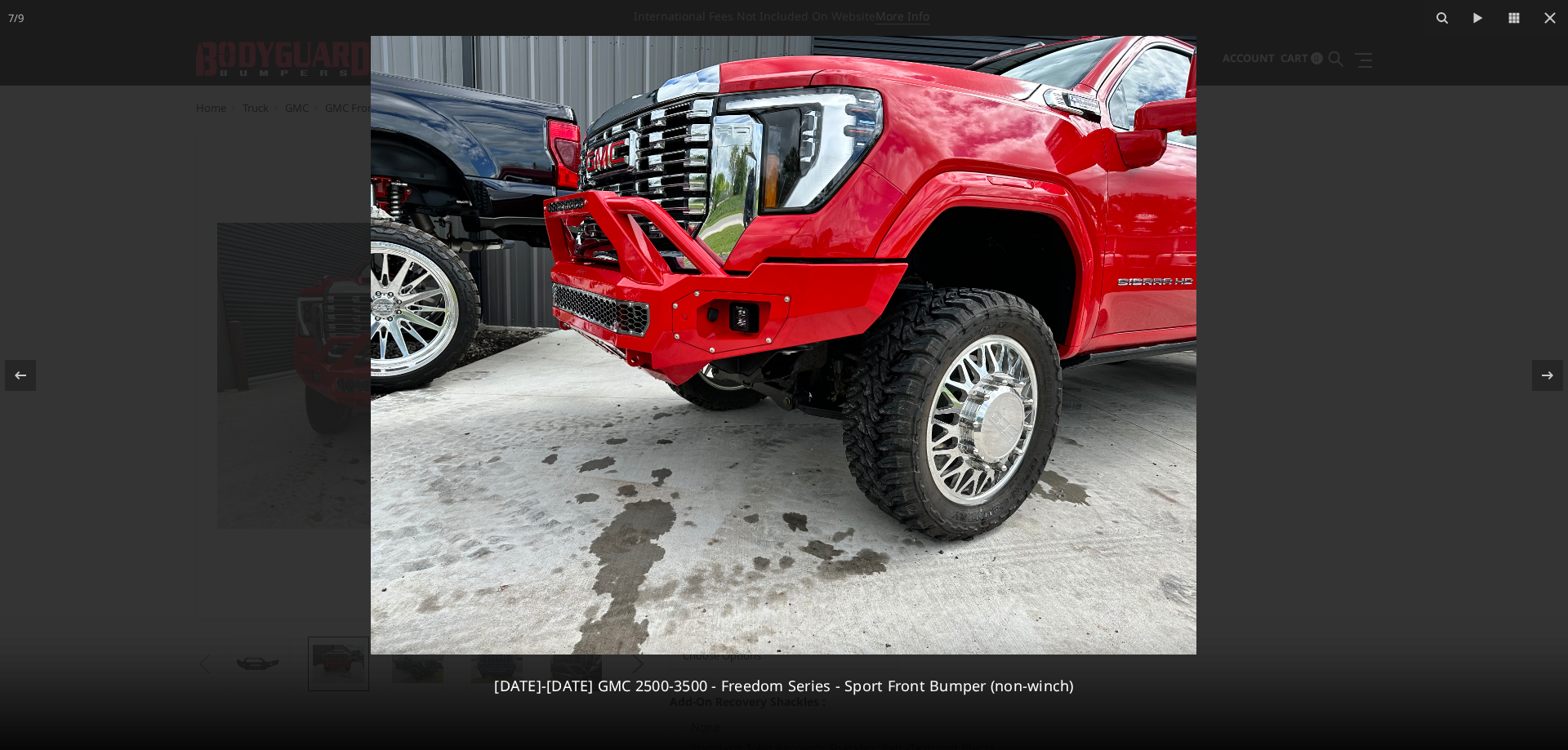
click at [713, 327] on img at bounding box center [784, 345] width 826 height 619
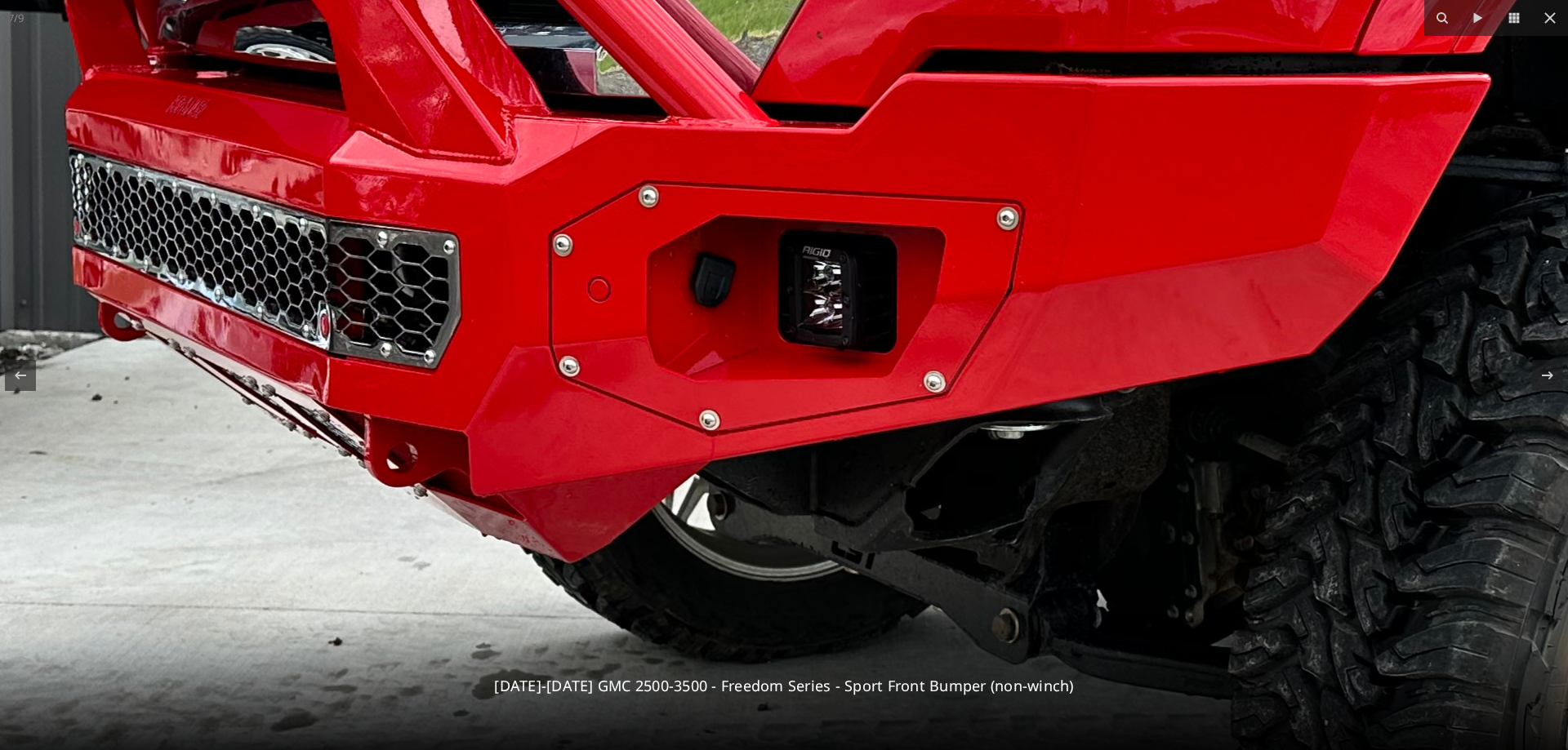
click at [665, 339] on img at bounding box center [994, 402] width 3293 height 2469
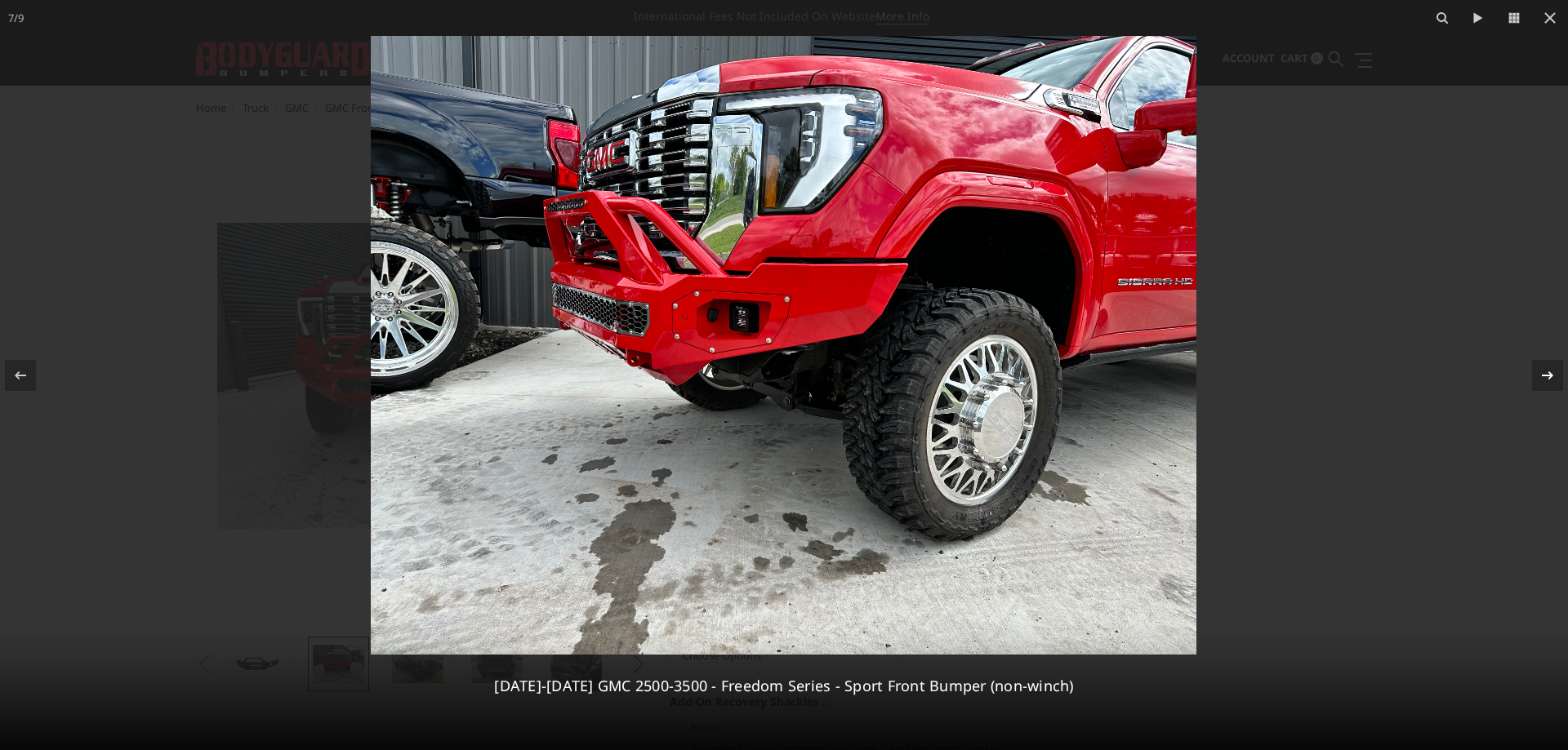
click at [1545, 372] on icon at bounding box center [1547, 375] width 20 height 20
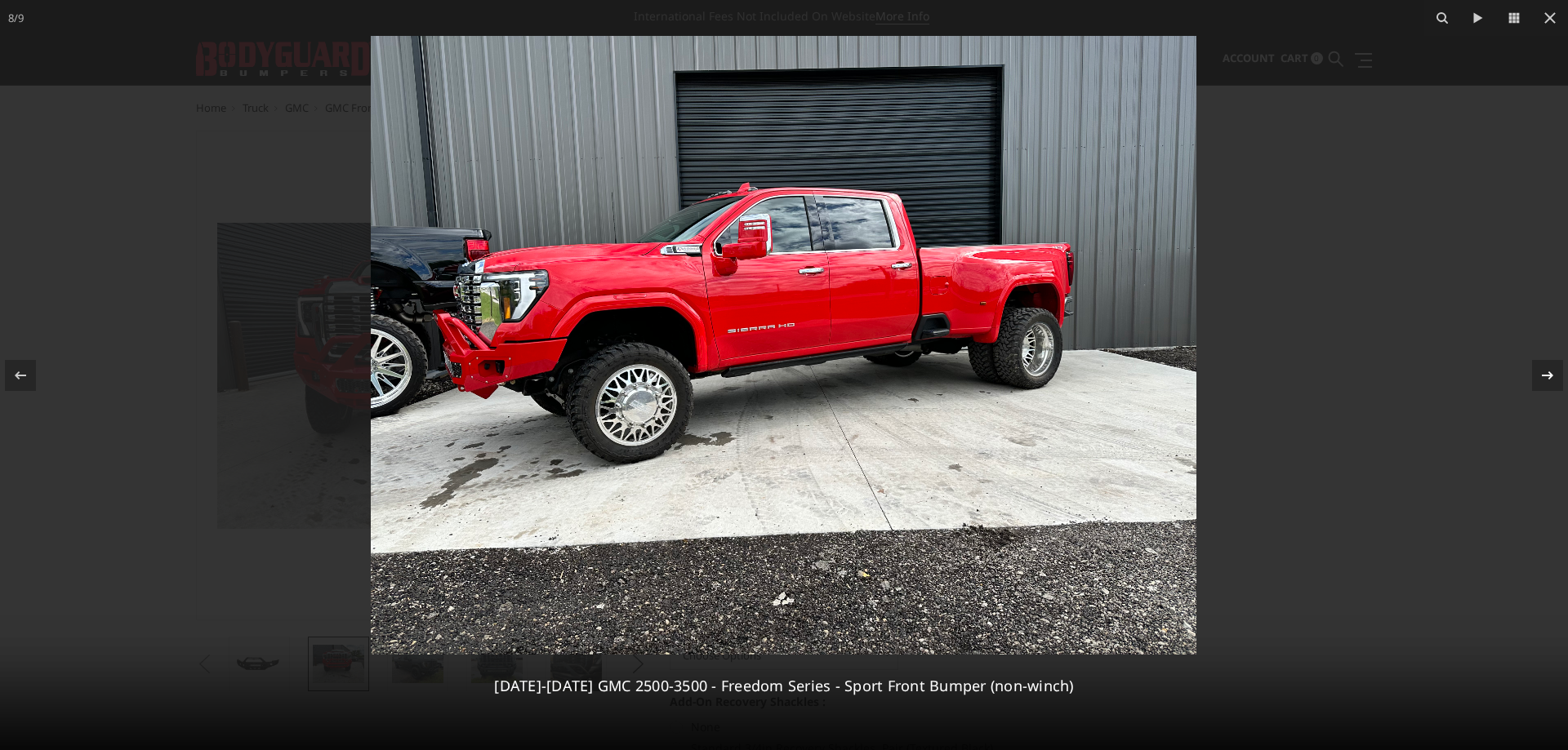
click at [1545, 372] on icon at bounding box center [1547, 375] width 20 height 20
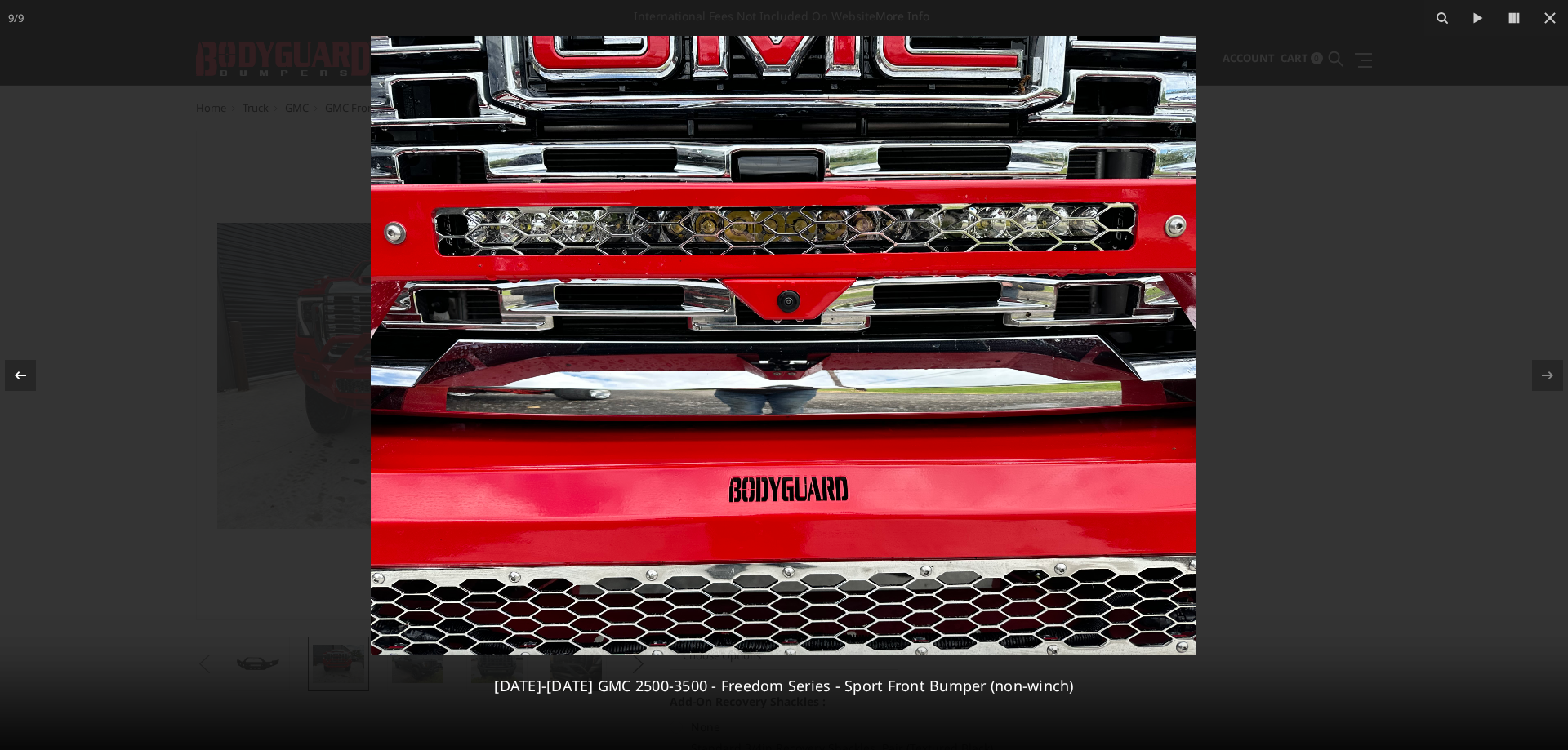
click at [11, 370] on icon at bounding box center [21, 375] width 20 height 20
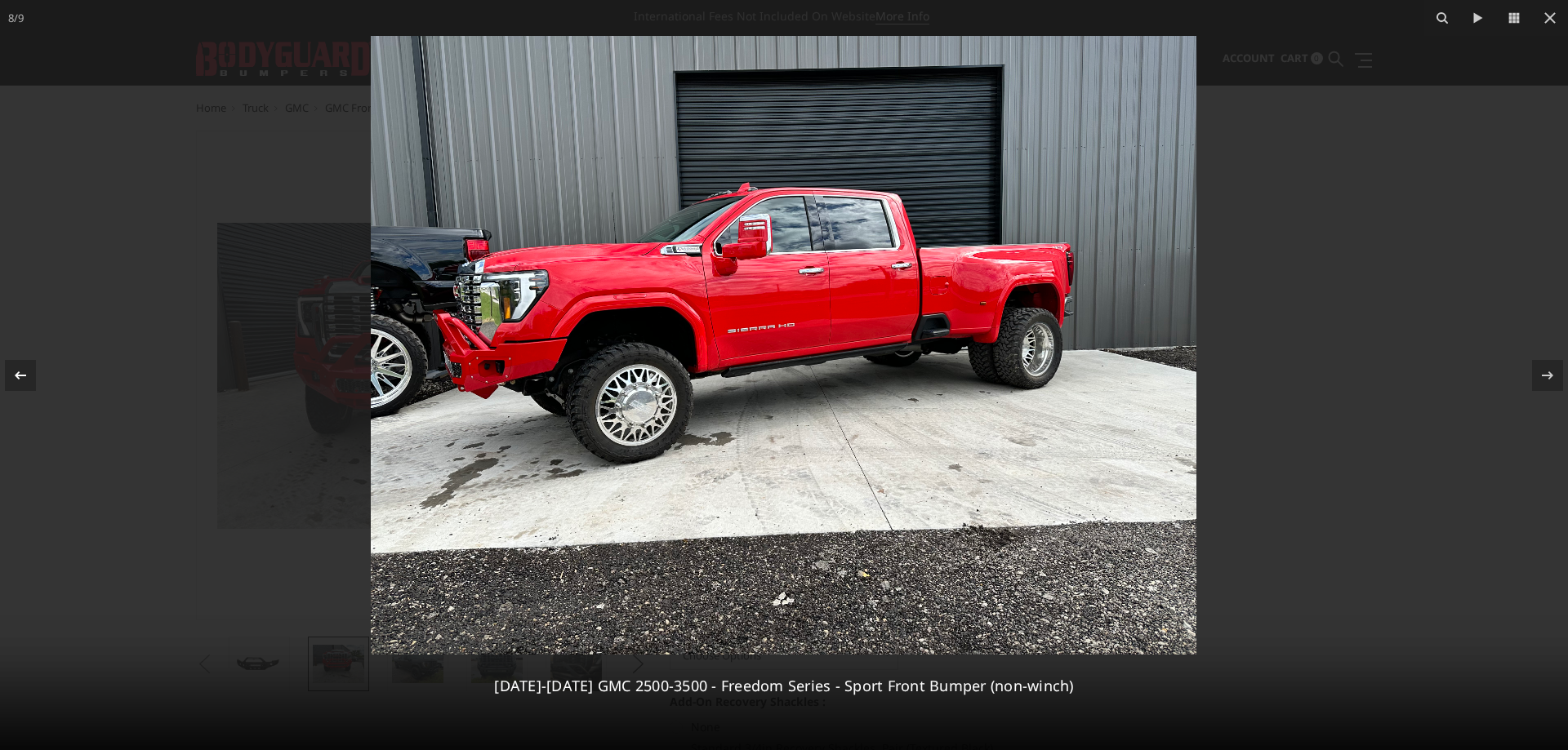
click at [11, 370] on icon at bounding box center [21, 375] width 20 height 20
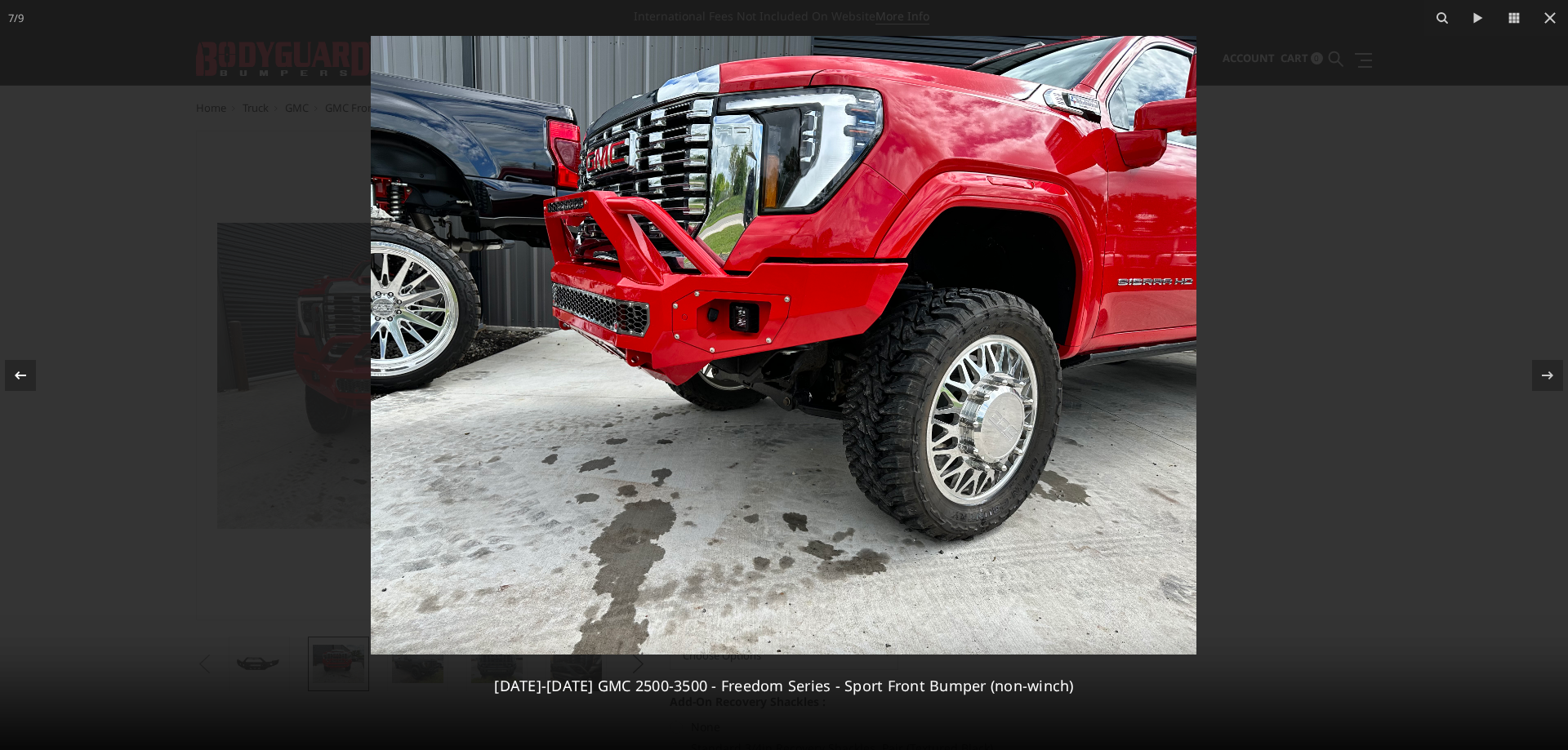
click at [11, 370] on icon at bounding box center [21, 375] width 20 height 20
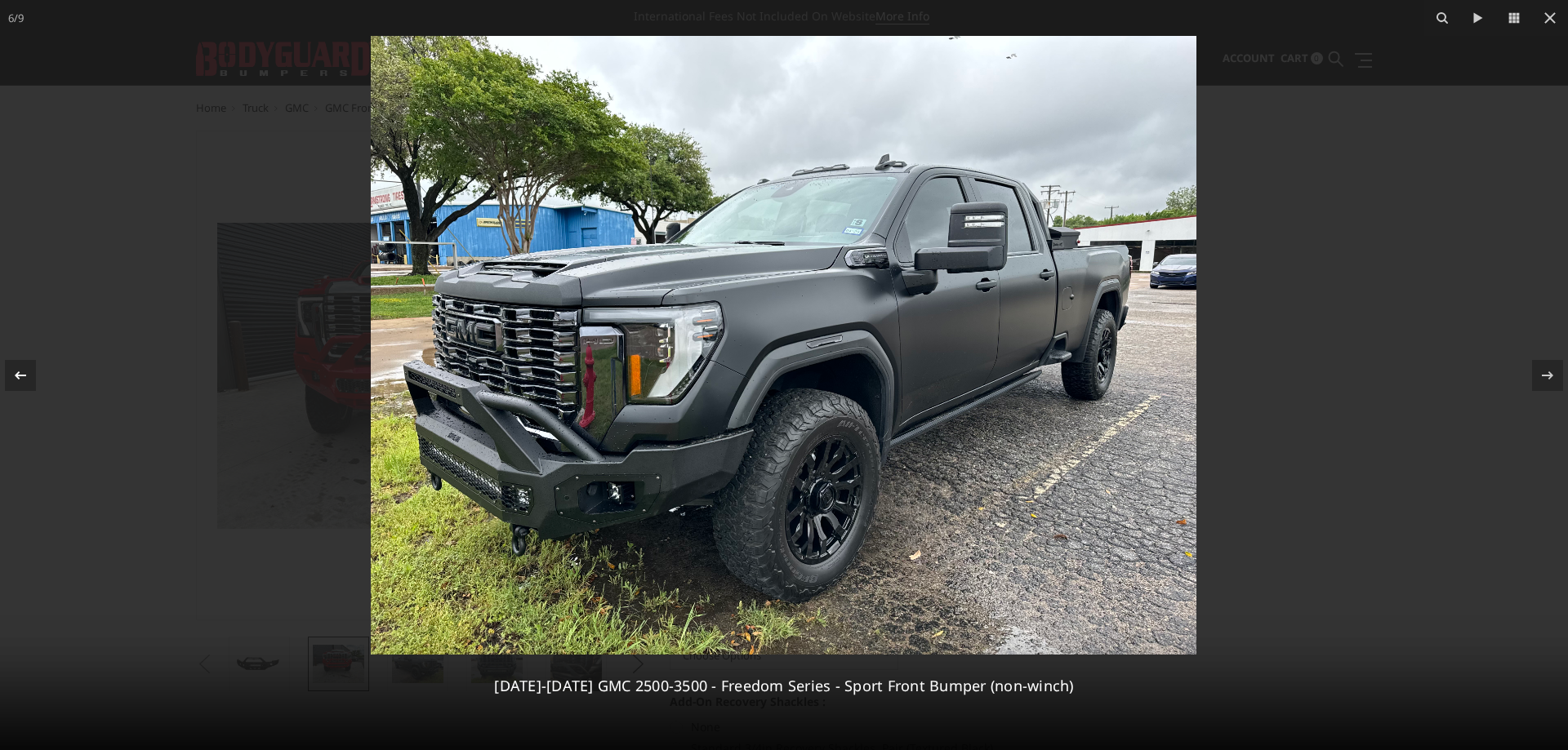
click at [11, 370] on icon at bounding box center [21, 375] width 20 height 20
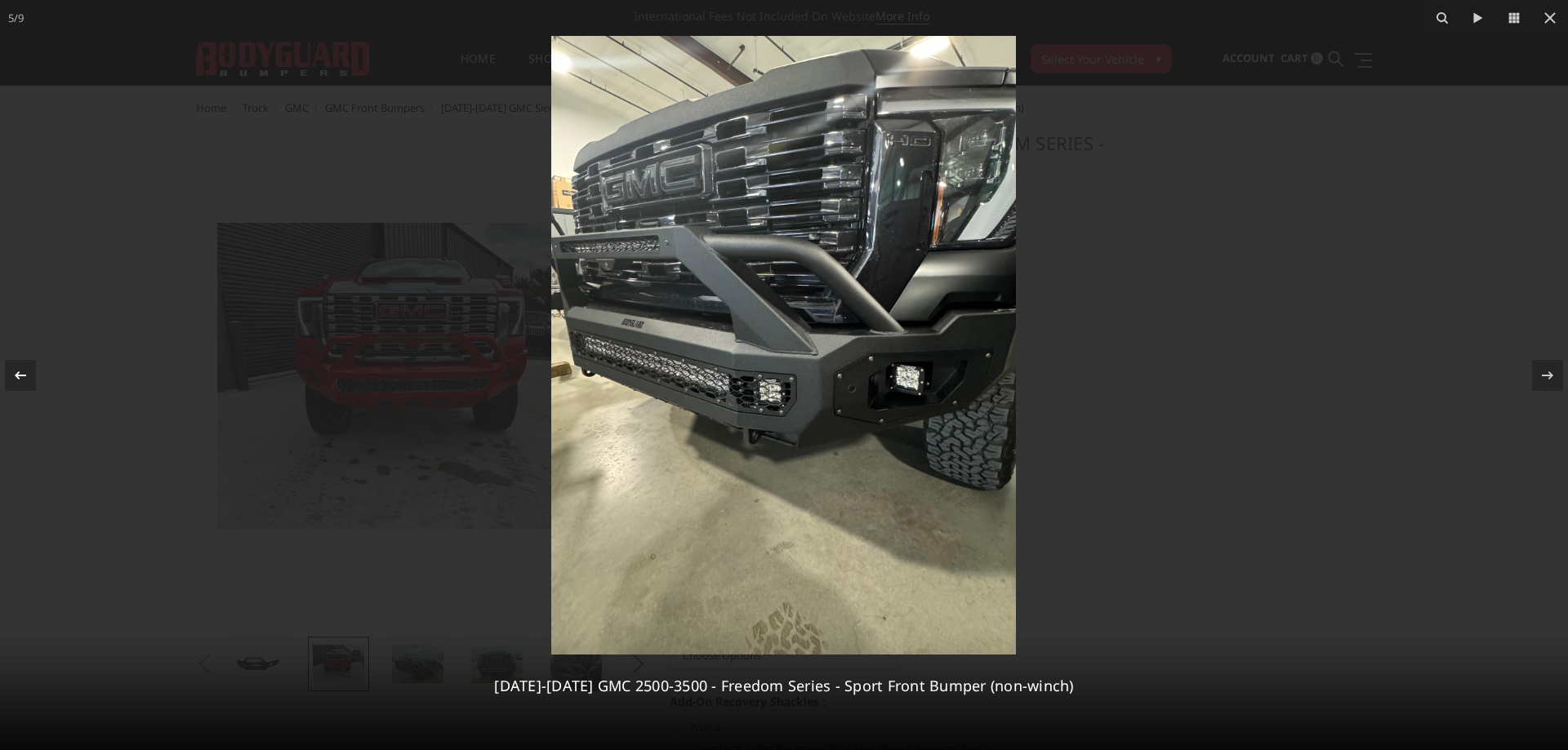
click at [28, 368] on icon at bounding box center [21, 375] width 20 height 20
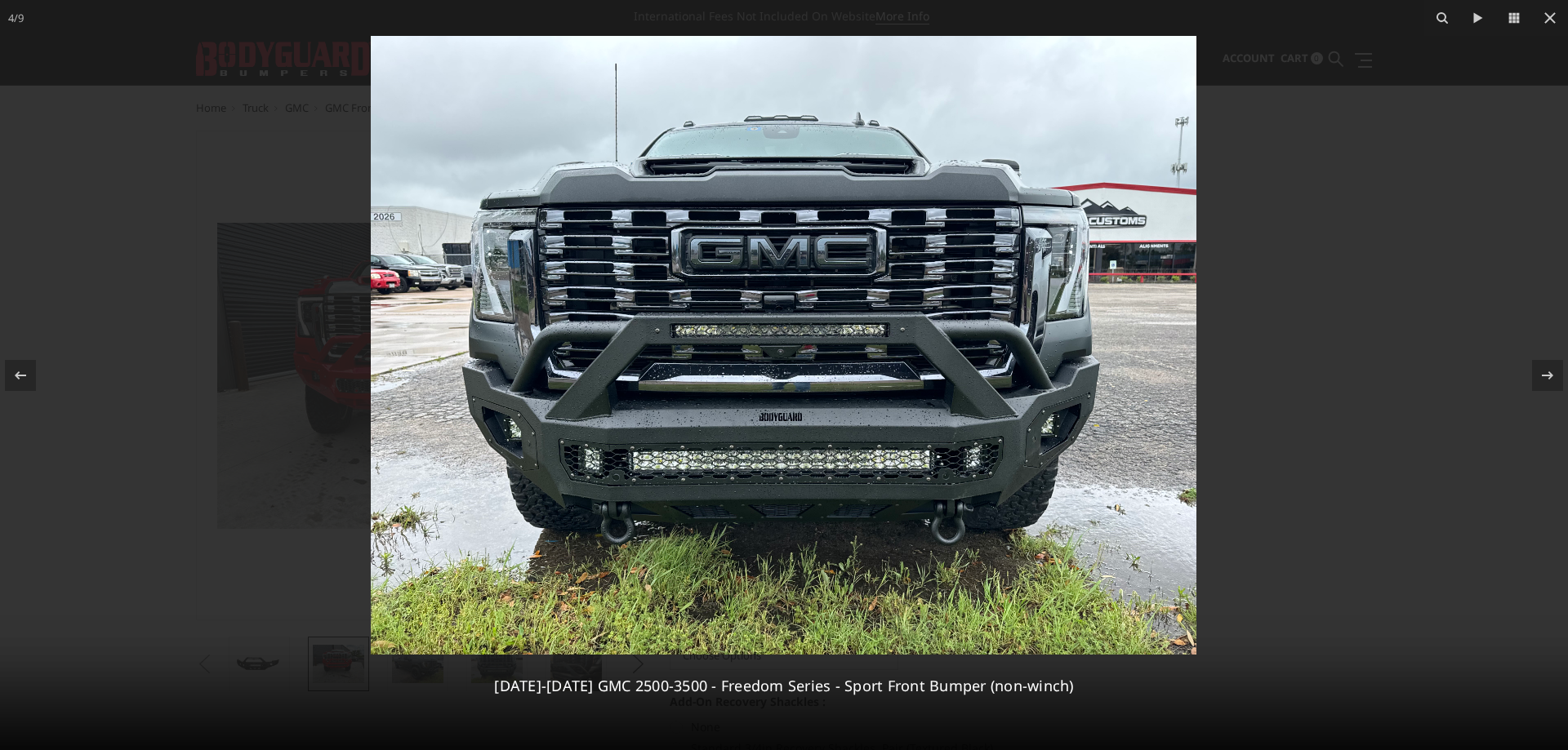
click at [784, 445] on img at bounding box center [784, 345] width 826 height 619
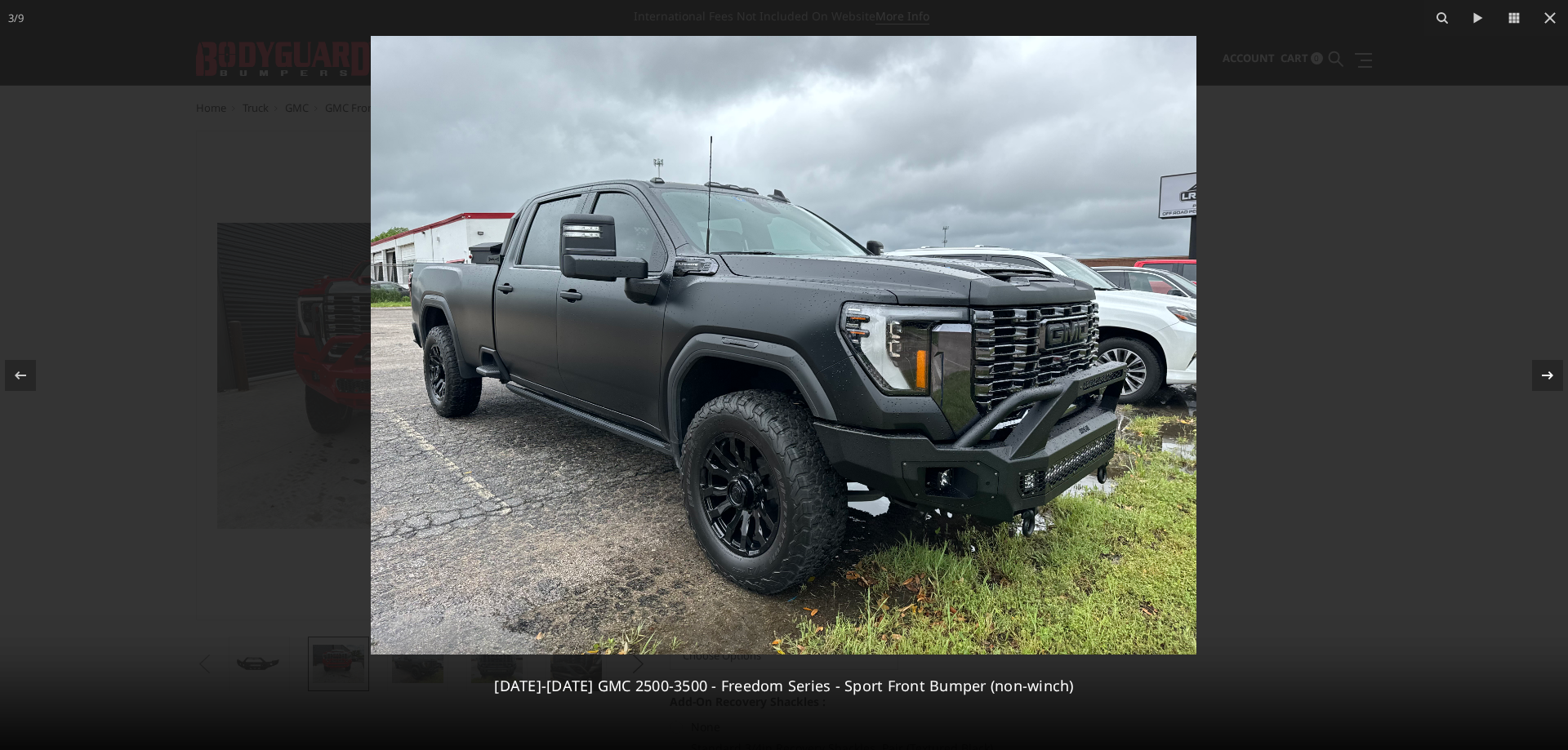
click at [1544, 384] on icon at bounding box center [1547, 375] width 20 height 20
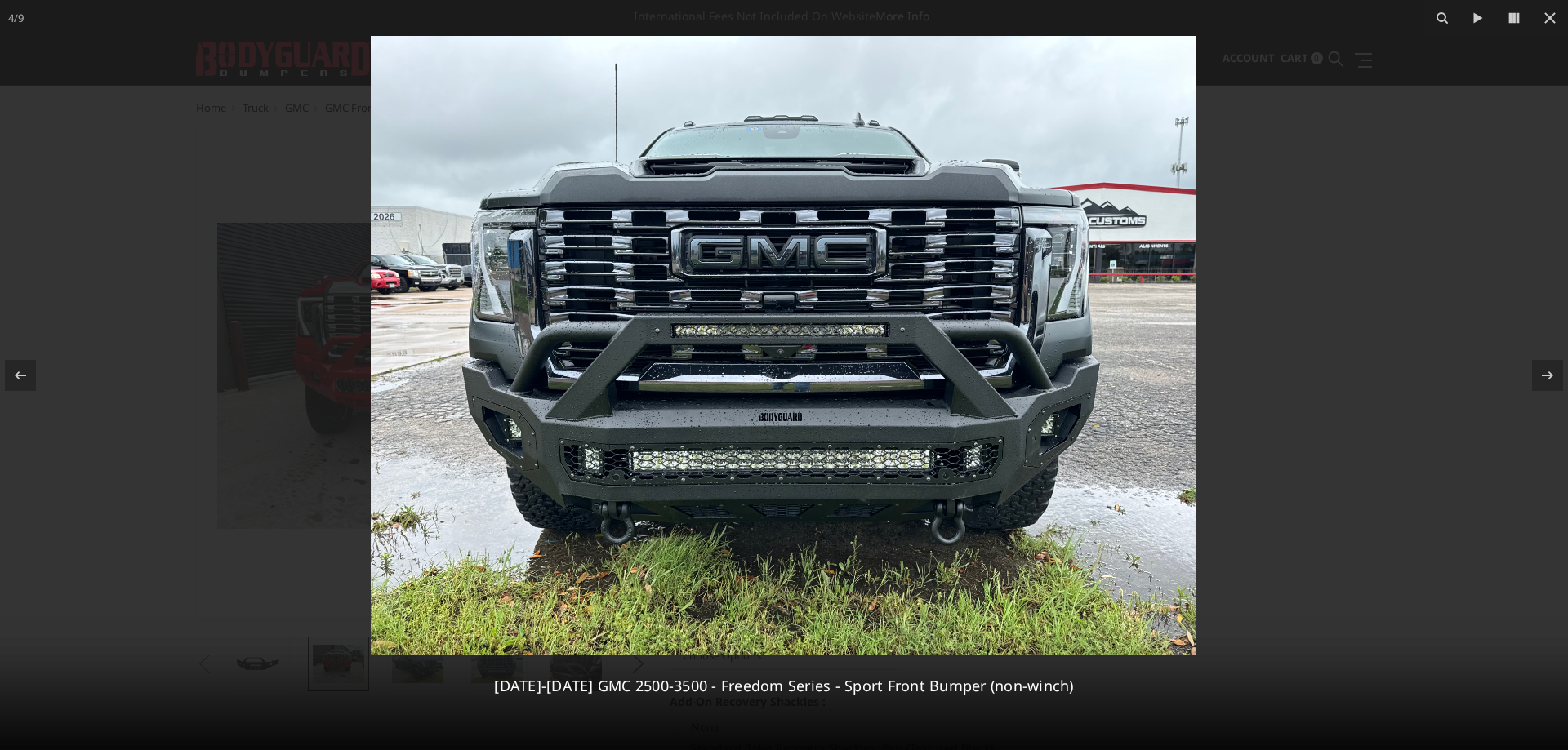
click at [956, 386] on img at bounding box center [784, 345] width 826 height 619
click at [20, 368] on icon at bounding box center [21, 375] width 20 height 20
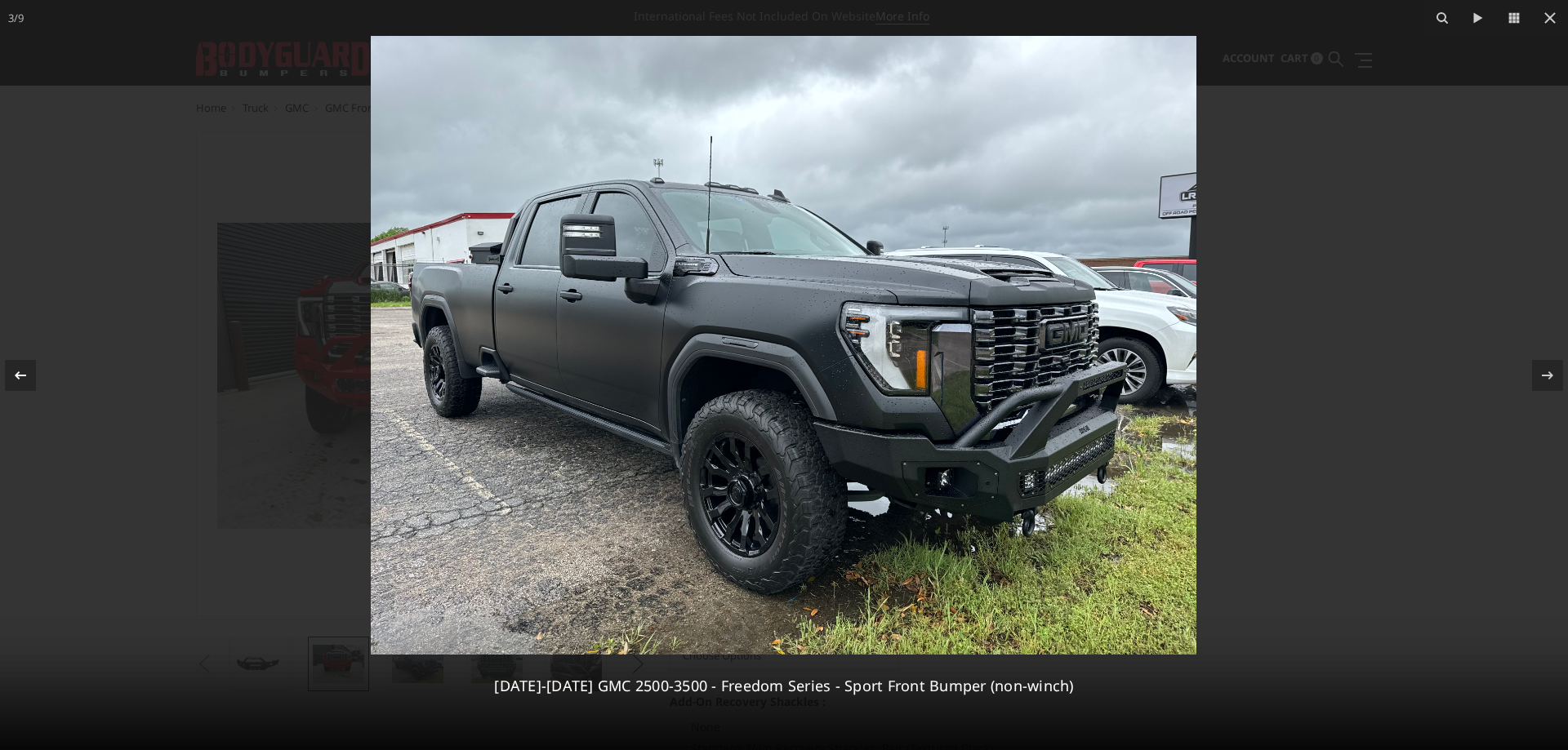
click at [20, 368] on icon at bounding box center [21, 375] width 20 height 20
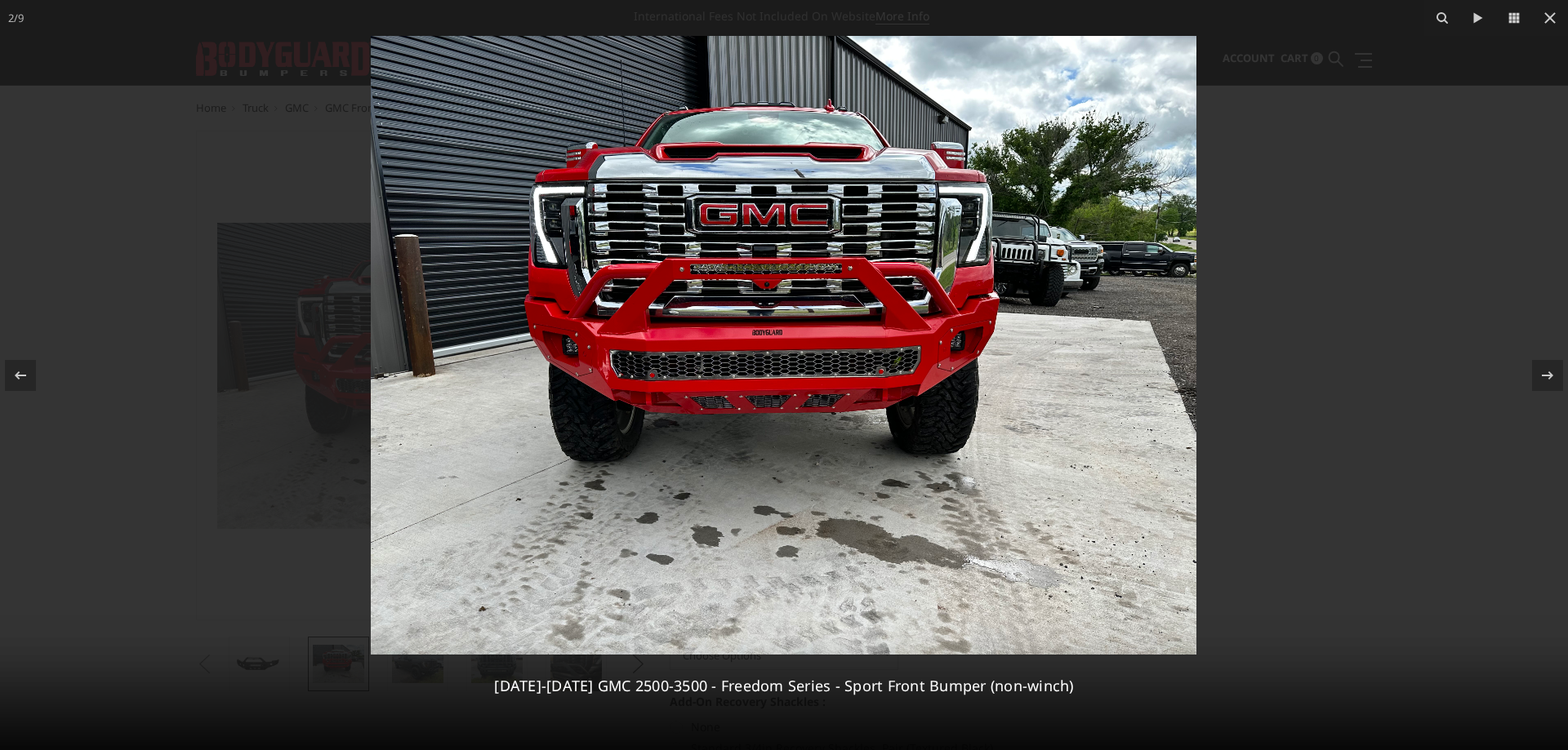
click at [743, 361] on img at bounding box center [784, 345] width 826 height 619
click at [811, 267] on img at bounding box center [784, 345] width 826 height 619
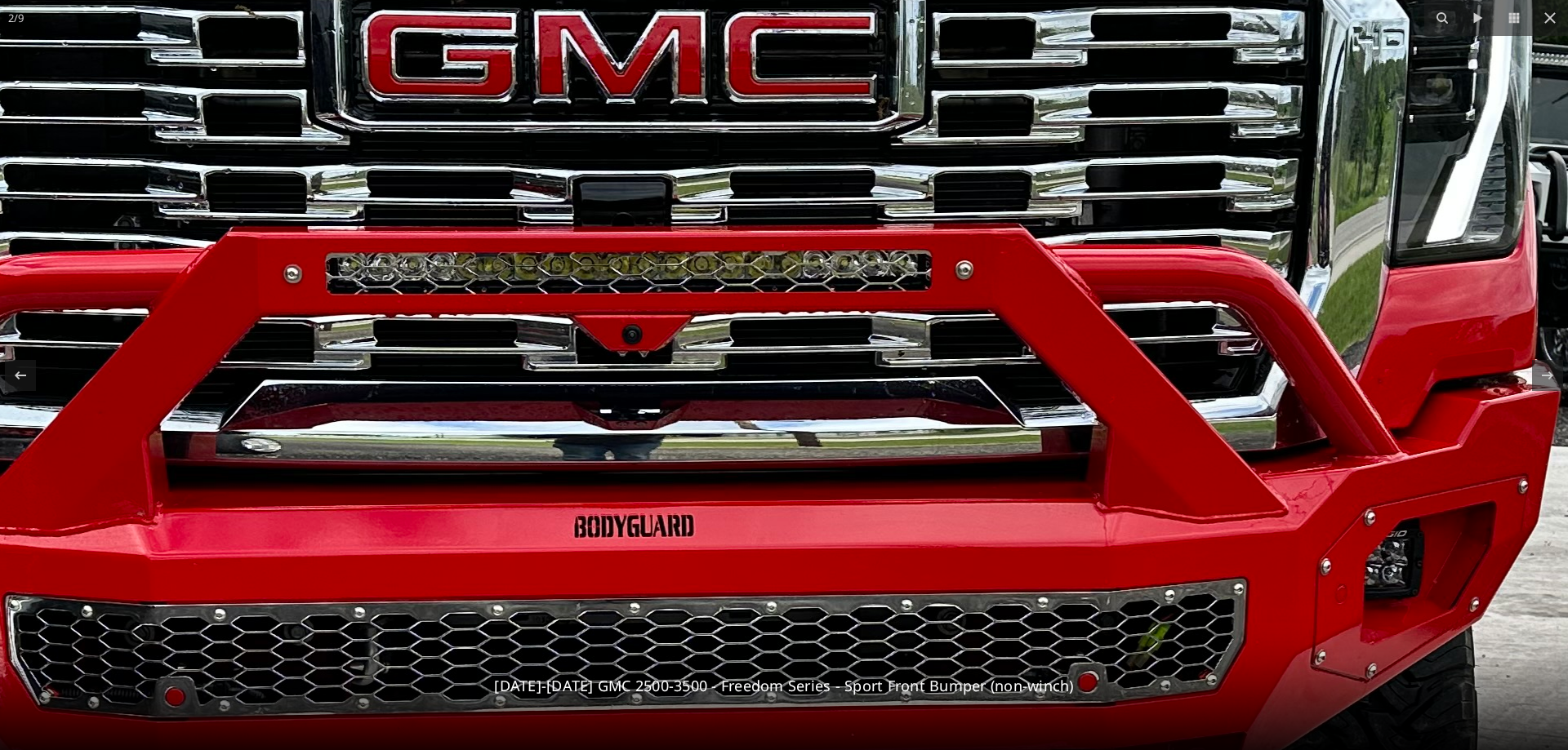
click at [847, 403] on img at bounding box center [699, 577] width 3293 height 2469
